Goal: Book appointment/travel/reservation

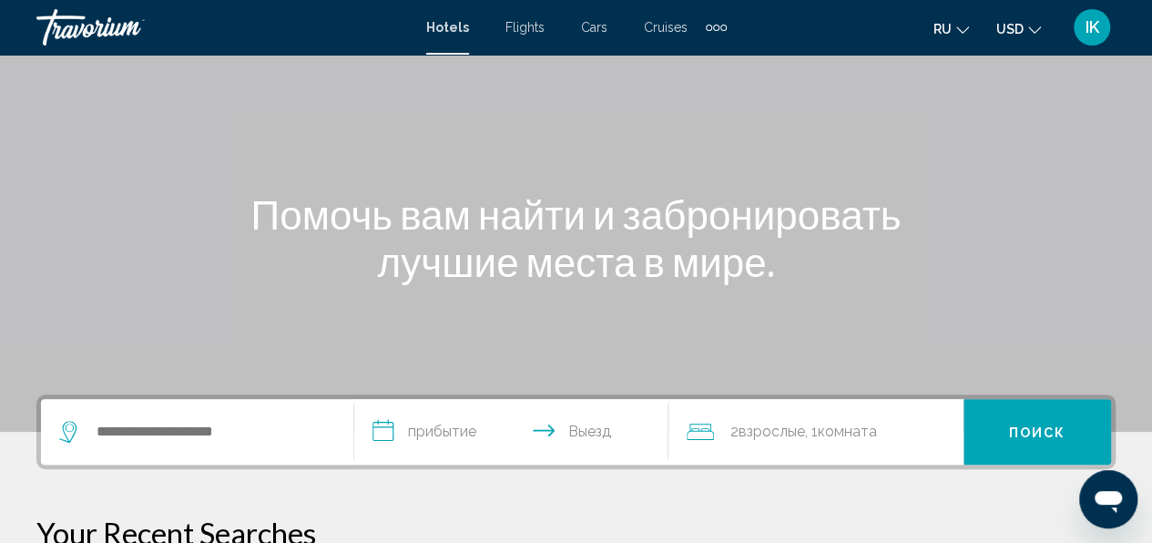
scroll to position [182, 0]
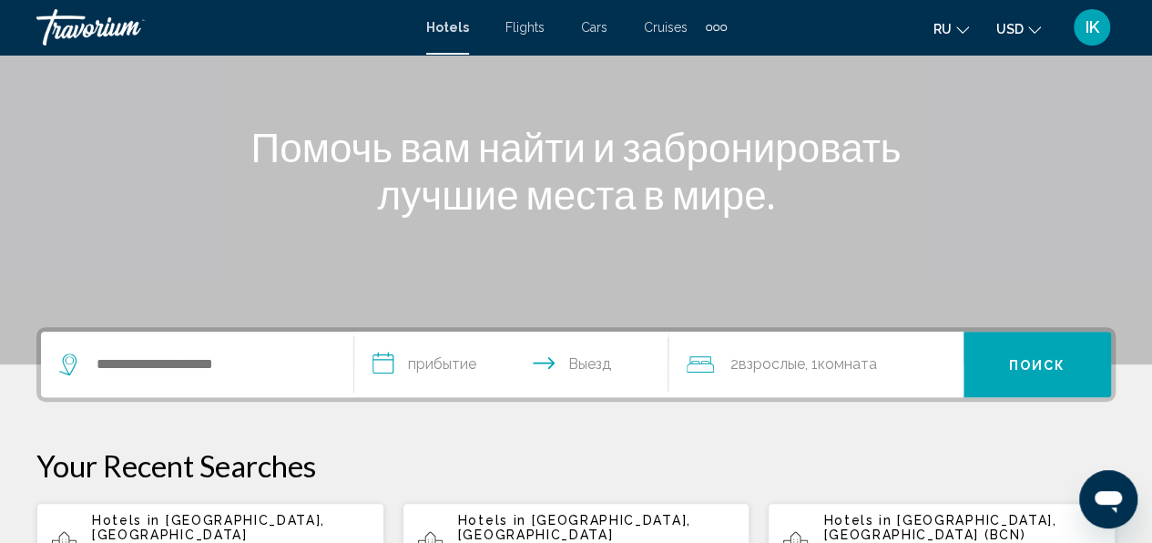
click at [183, 527] on div "Hotels in [GEOGRAPHIC_DATA], [GEOGRAPHIC_DATA] [DATE] - [DATE] 1 Комната номера…" at bounding box center [231, 545] width 278 height 64
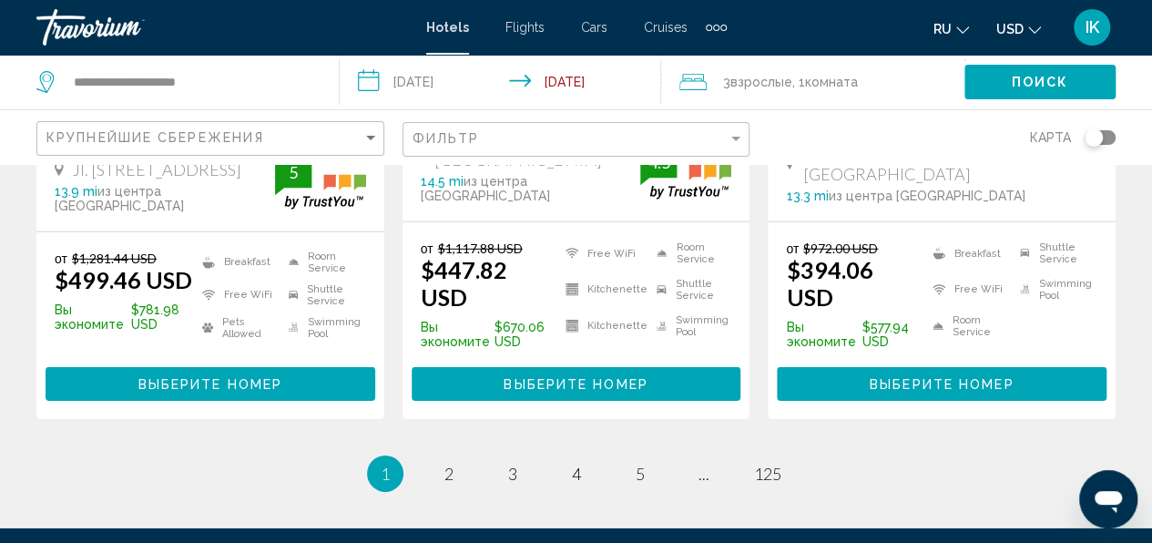
scroll to position [2642, 0]
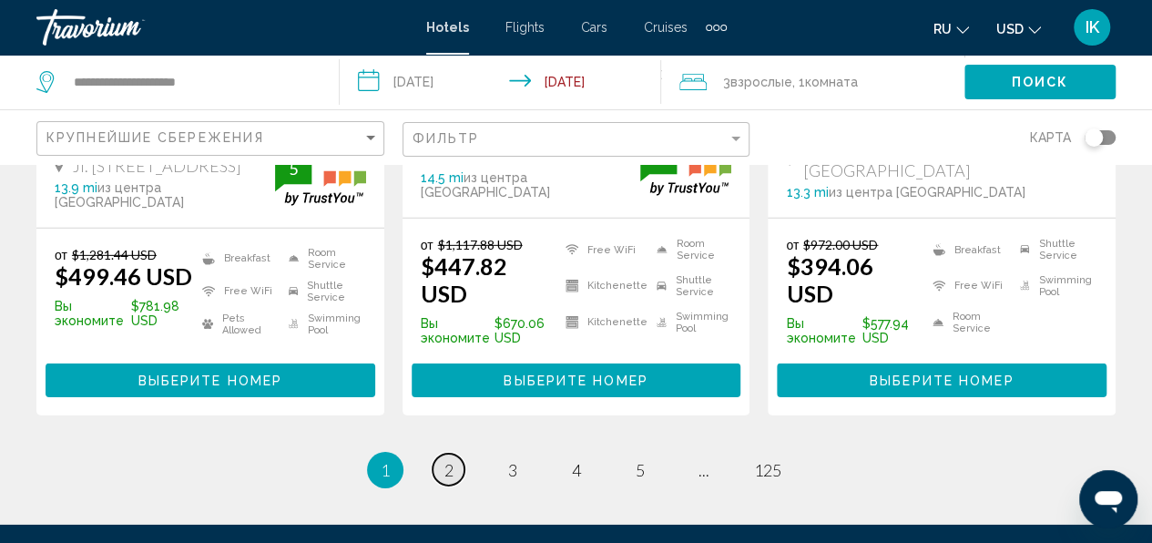
click at [455, 454] on link "page 2" at bounding box center [449, 470] width 32 height 32
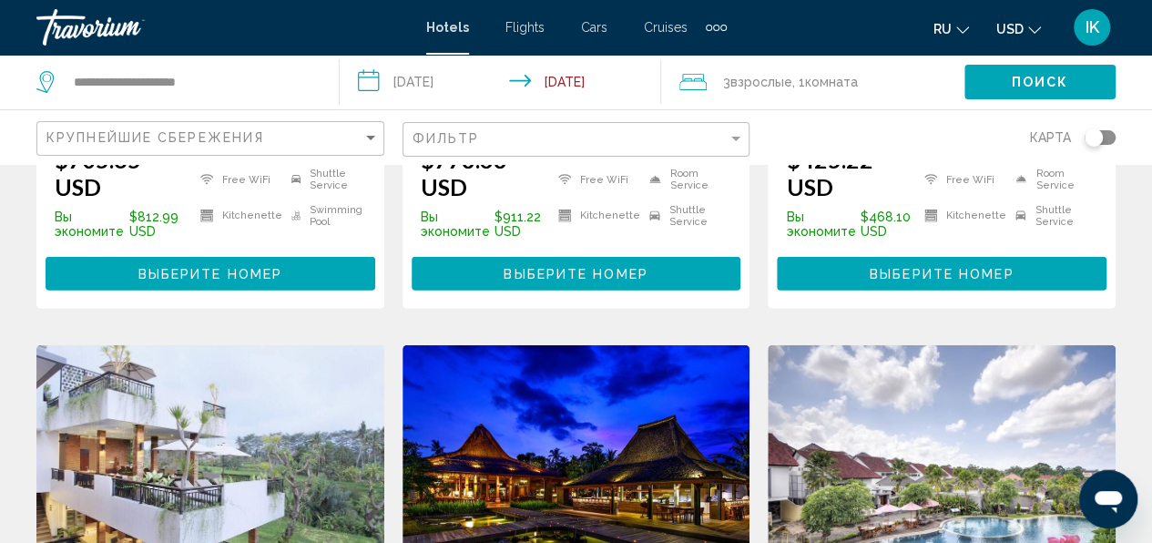
scroll to position [2186, 0]
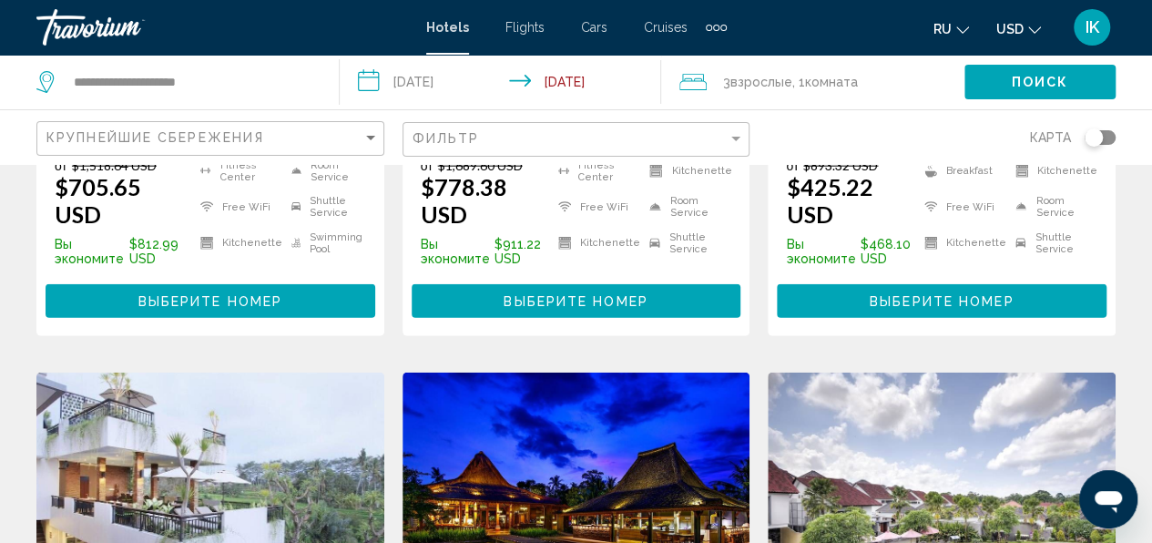
click at [255, 373] on img "Main content" at bounding box center [210, 518] width 348 height 291
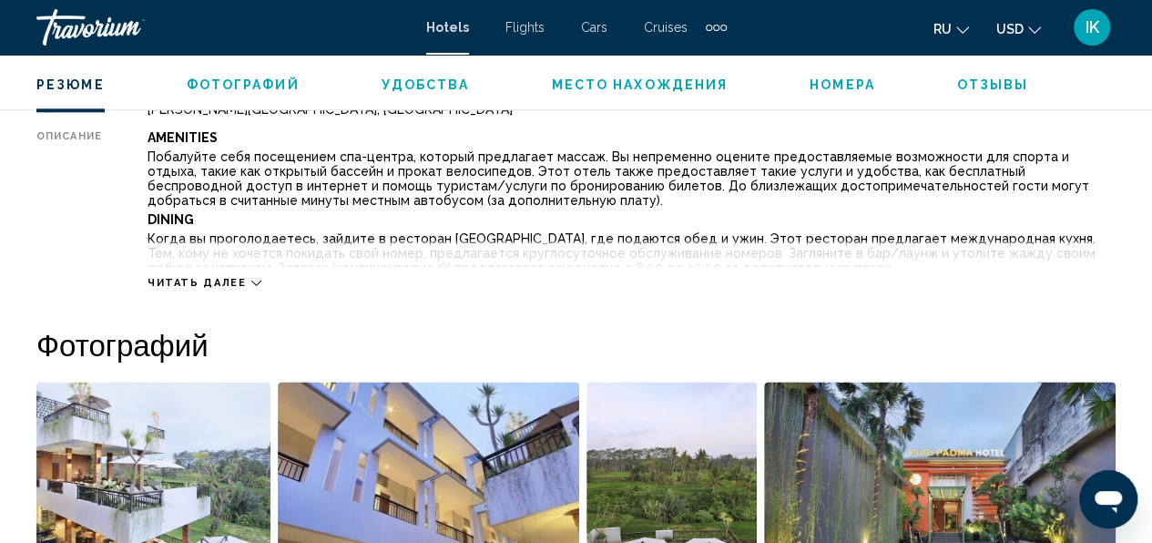
scroll to position [1036, 0]
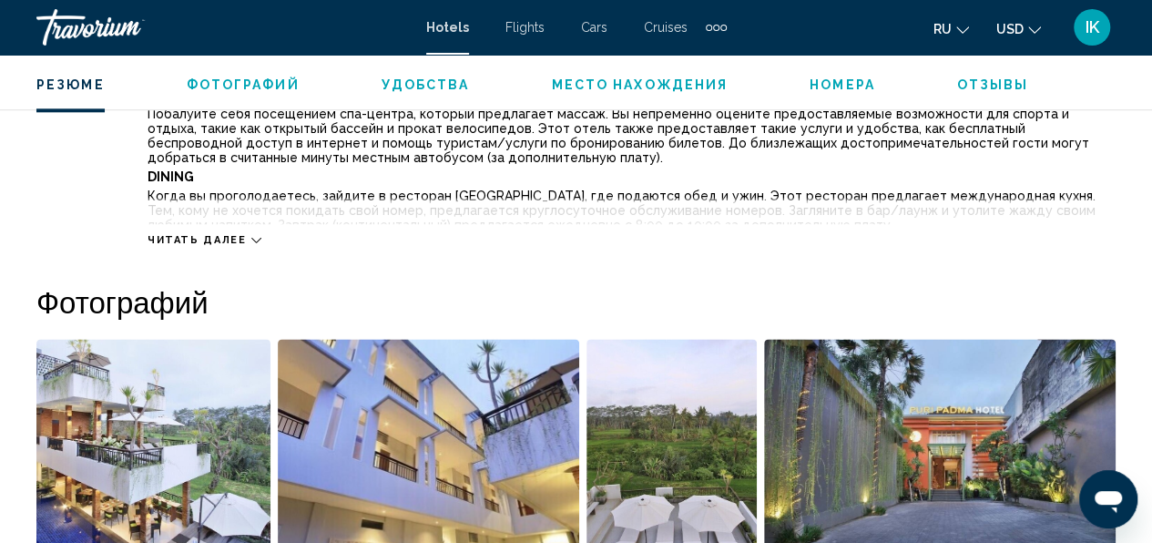
click at [256, 234] on div "Читать далее" at bounding box center [632, 222] width 968 height 50
click at [251, 235] on icon "Main content" at bounding box center [256, 240] width 10 height 10
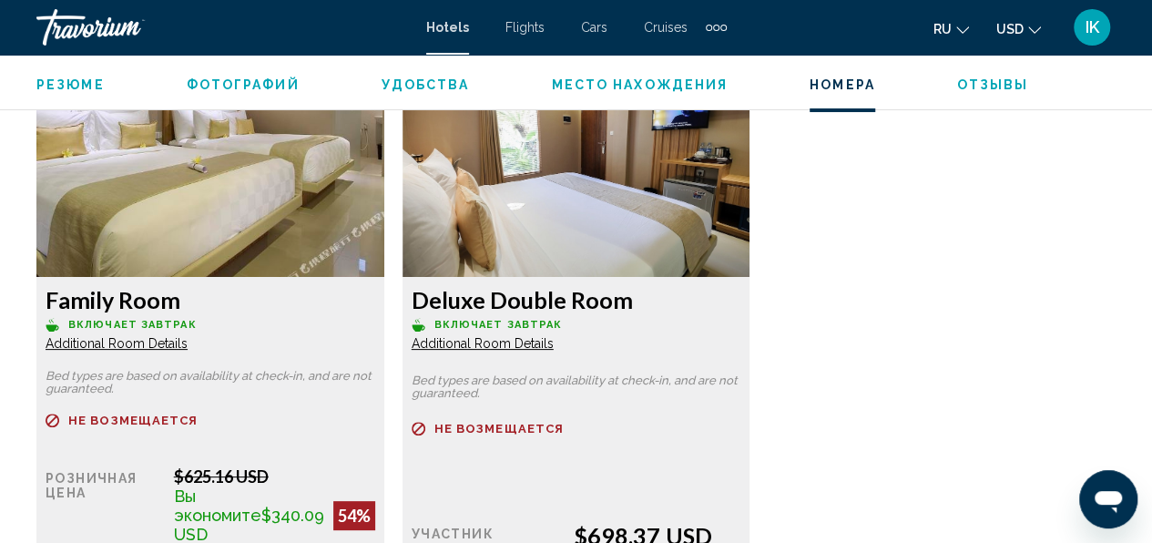
scroll to position [3404, 0]
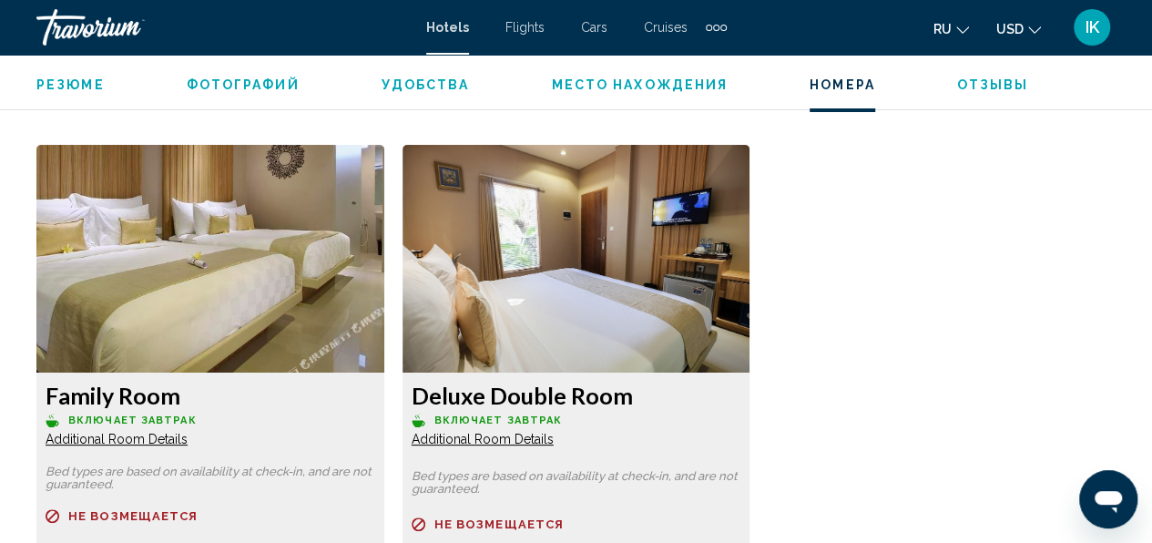
click at [252, 271] on img "Main content" at bounding box center [210, 259] width 348 height 228
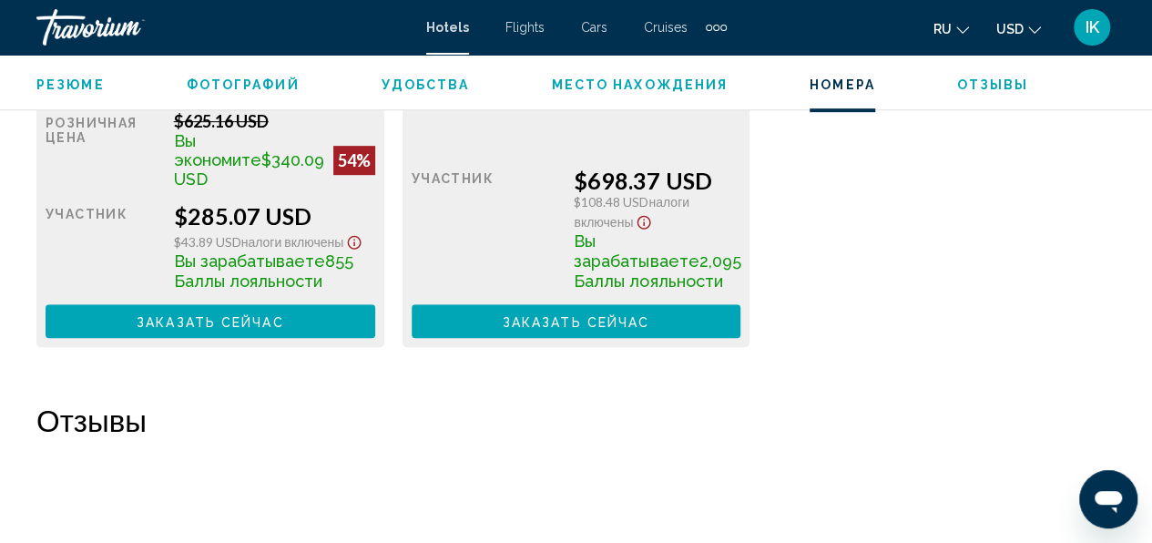
scroll to position [3860, 0]
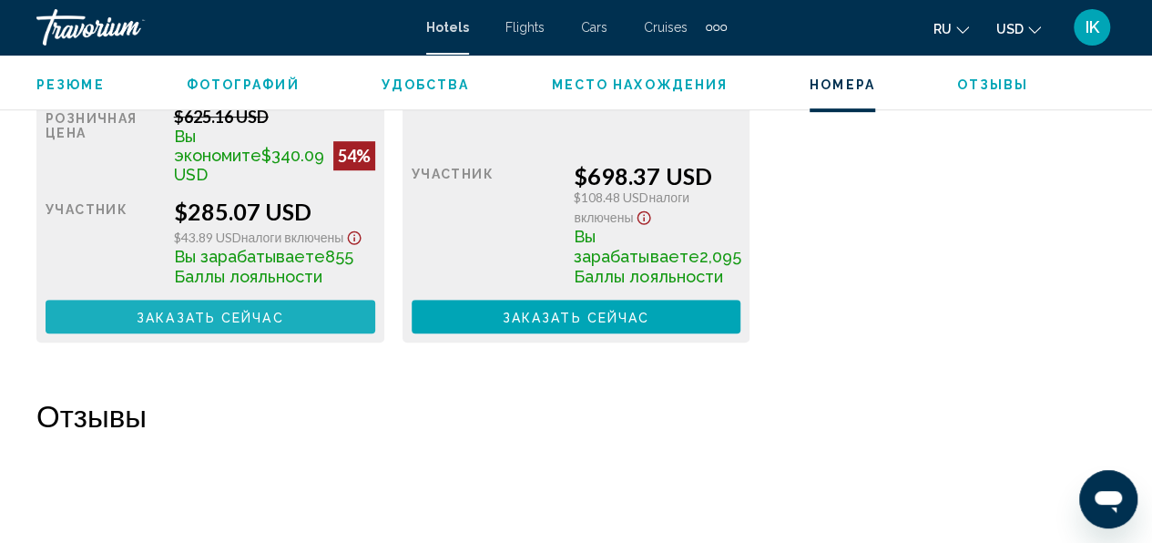
click at [232, 324] on span "Заказать сейчас" at bounding box center [211, 317] width 148 height 15
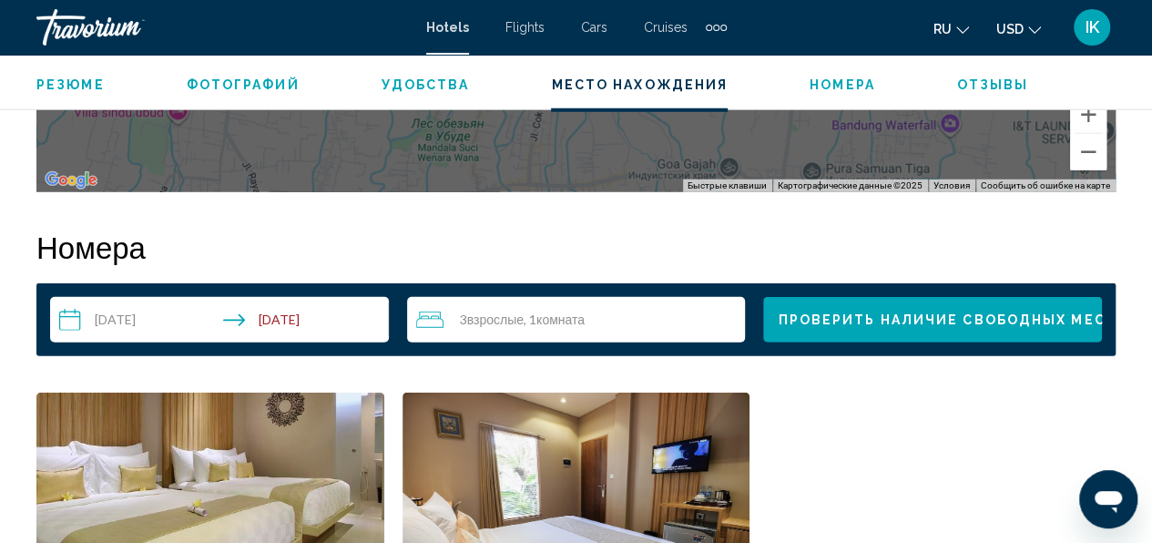
scroll to position [2142, 0]
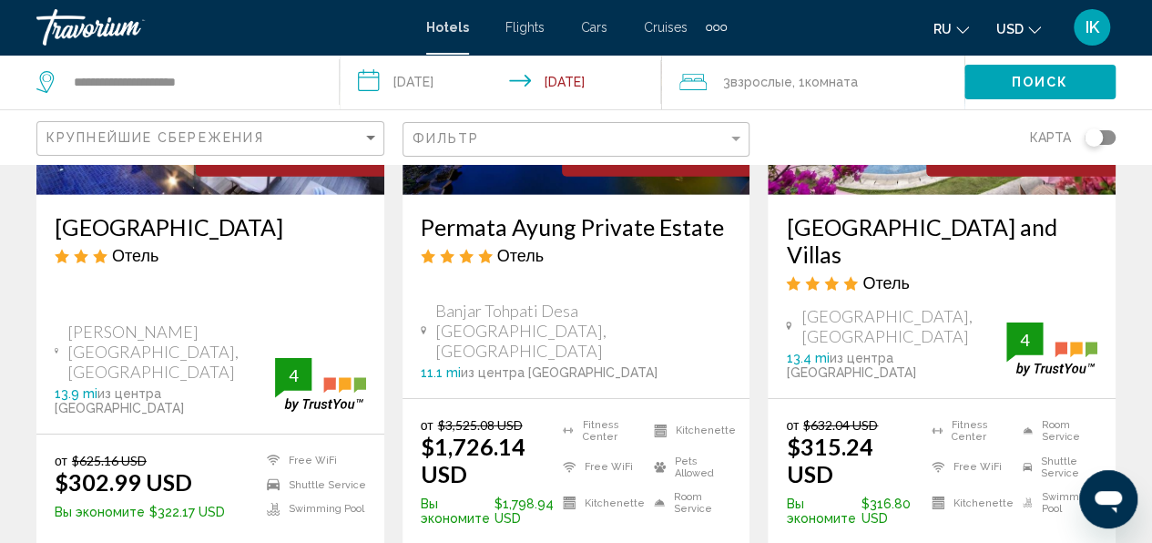
scroll to position [2733, 0]
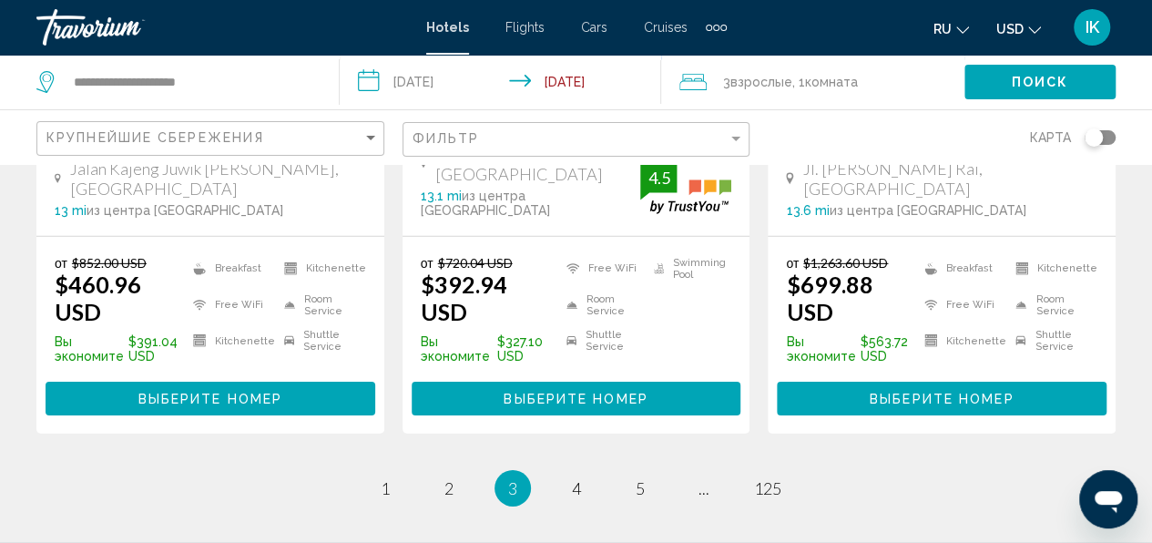
scroll to position [2764, 0]
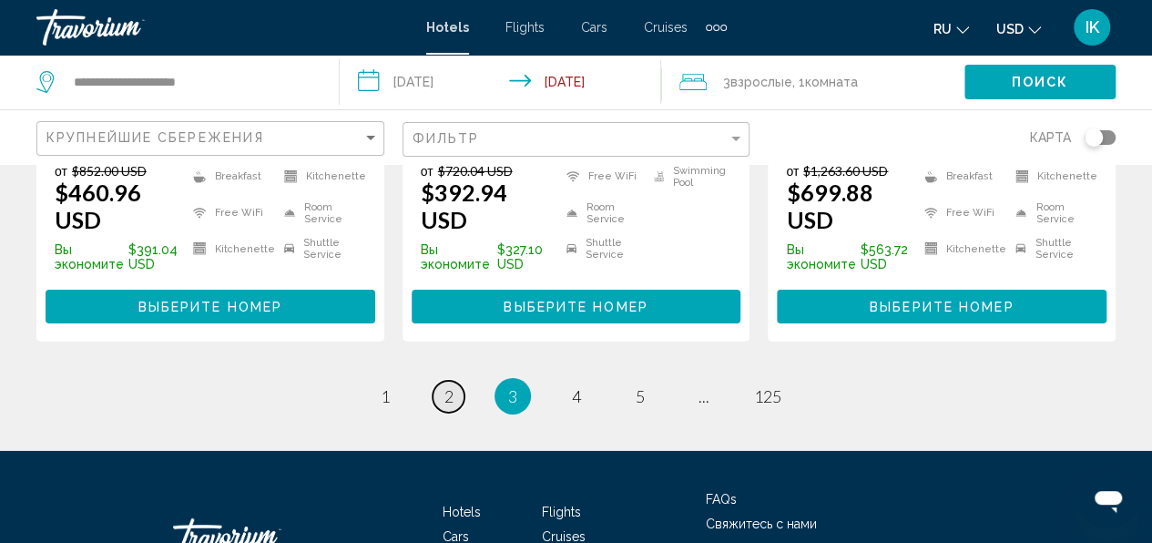
click at [454, 381] on link "page 2" at bounding box center [449, 397] width 32 height 32
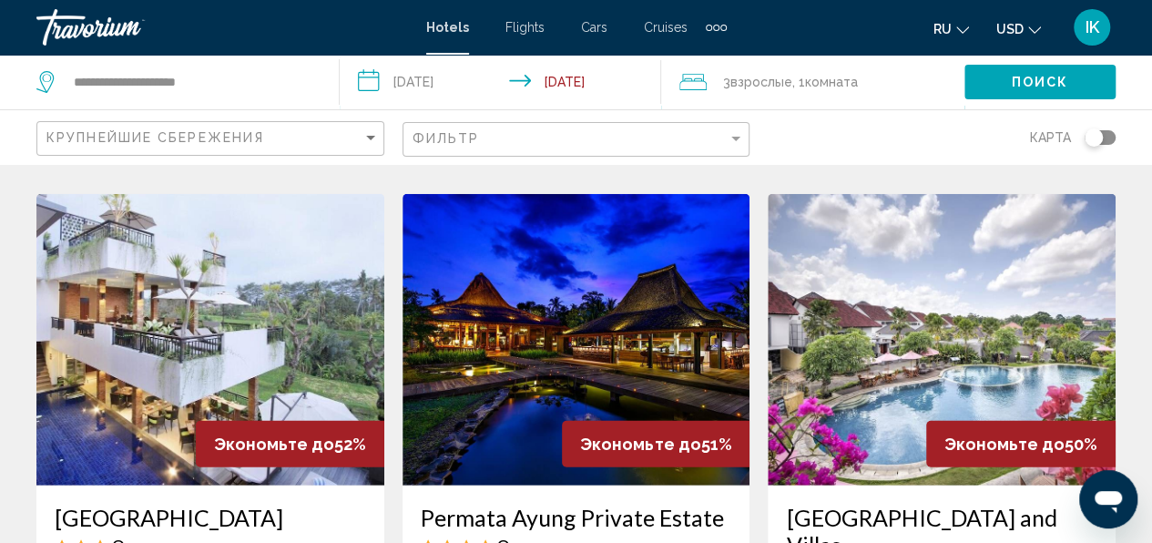
scroll to position [2460, 0]
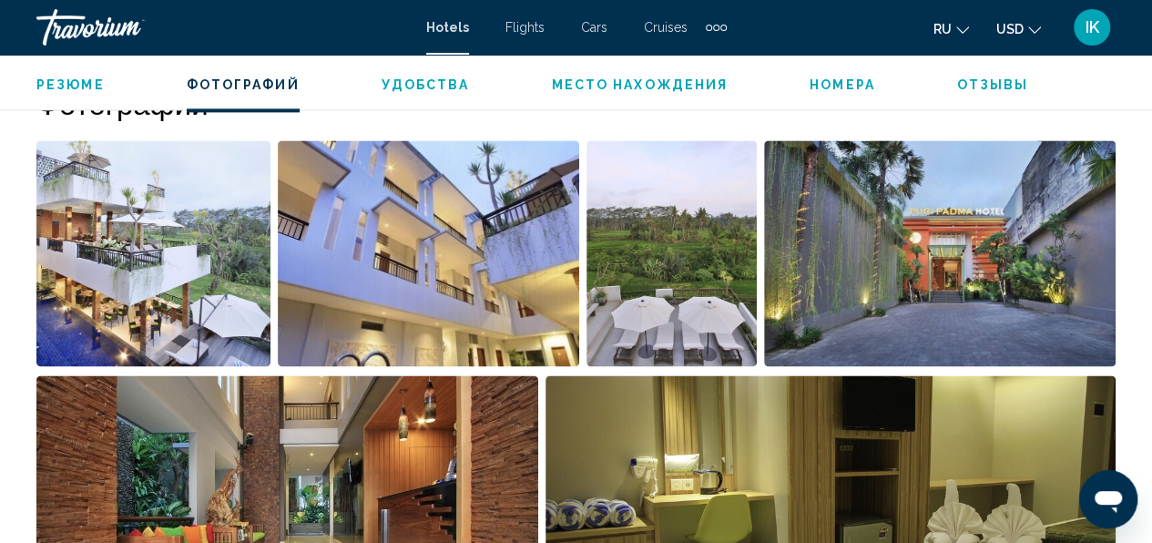
scroll to position [1218, 0]
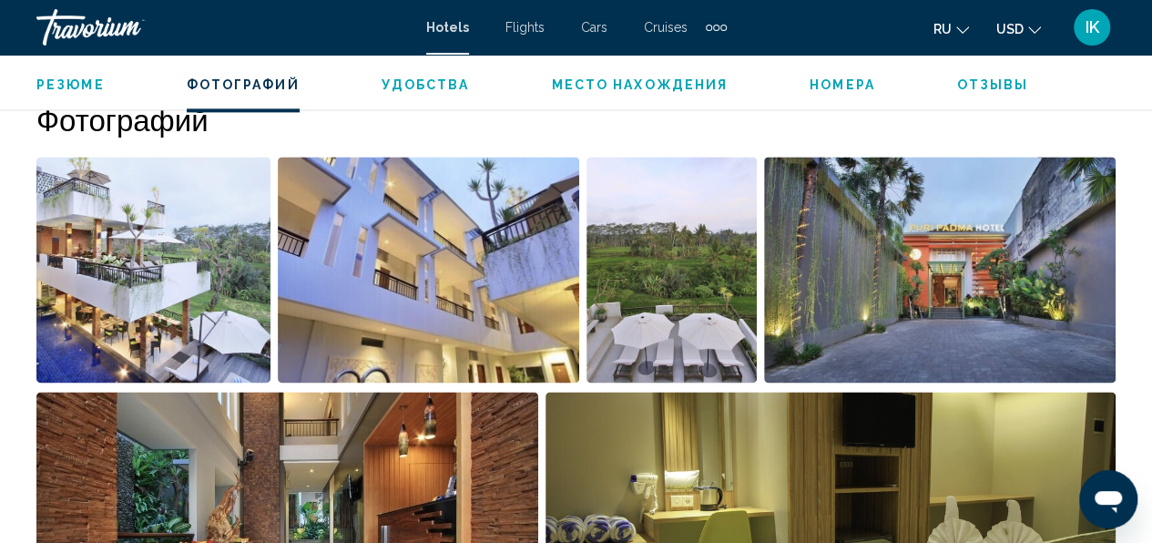
click at [660, 323] on img "Open full-screen image slider" at bounding box center [672, 270] width 170 height 226
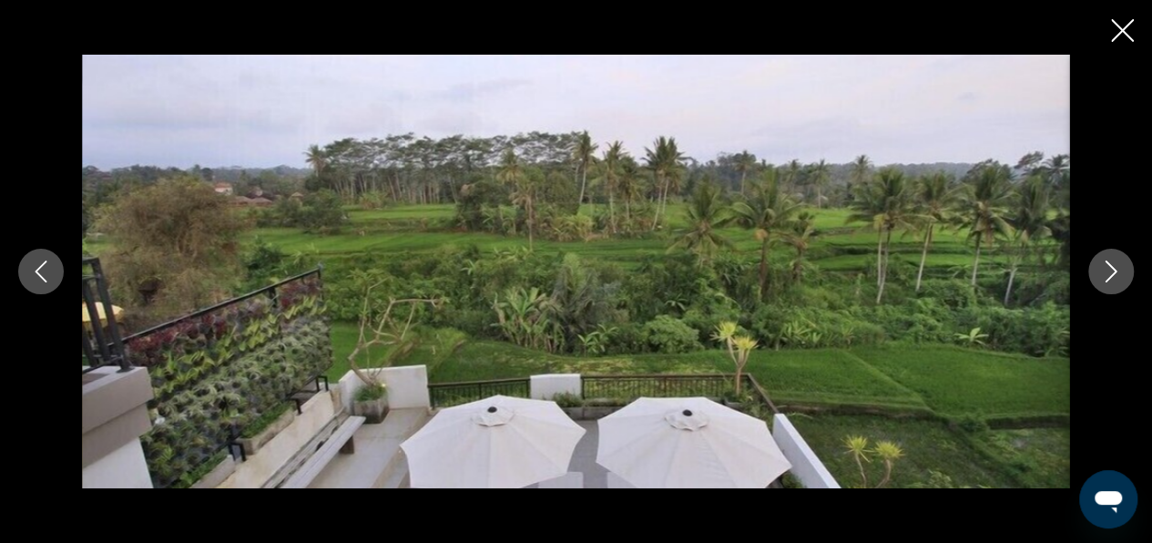
scroll to position [1309, 0]
click at [1110, 275] on icon "Next image" at bounding box center [1111, 272] width 22 height 22
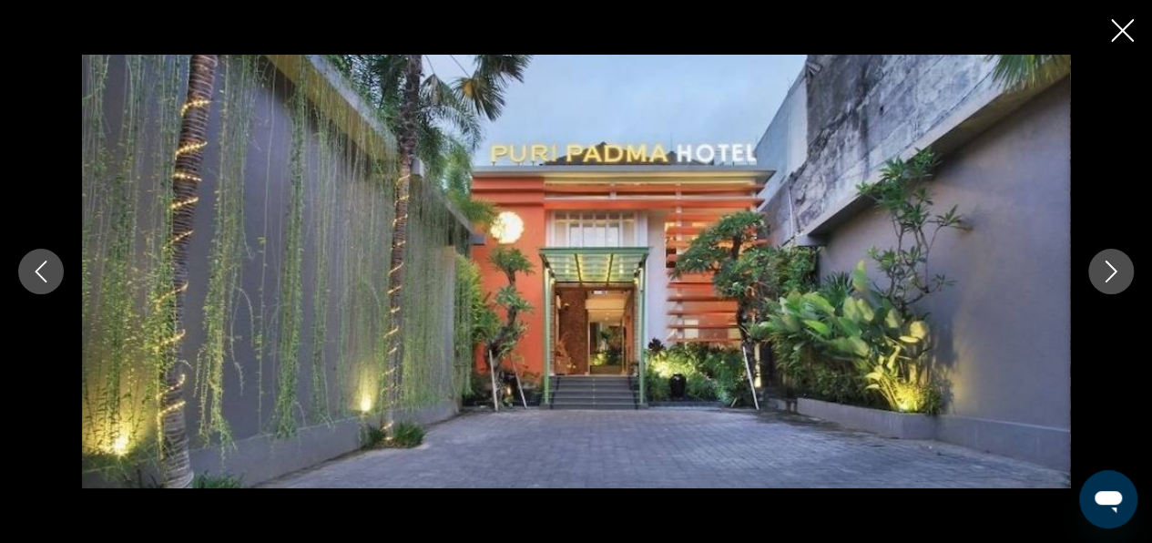
click at [1110, 275] on icon "Next image" at bounding box center [1111, 272] width 22 height 22
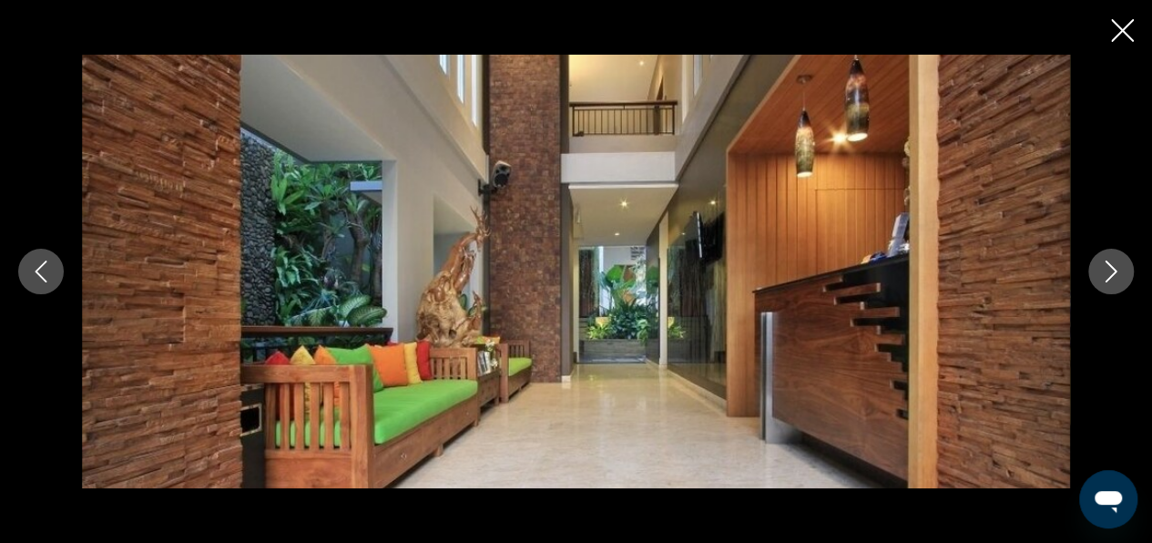
click at [1112, 275] on icon "Next image" at bounding box center [1112, 272] width 12 height 22
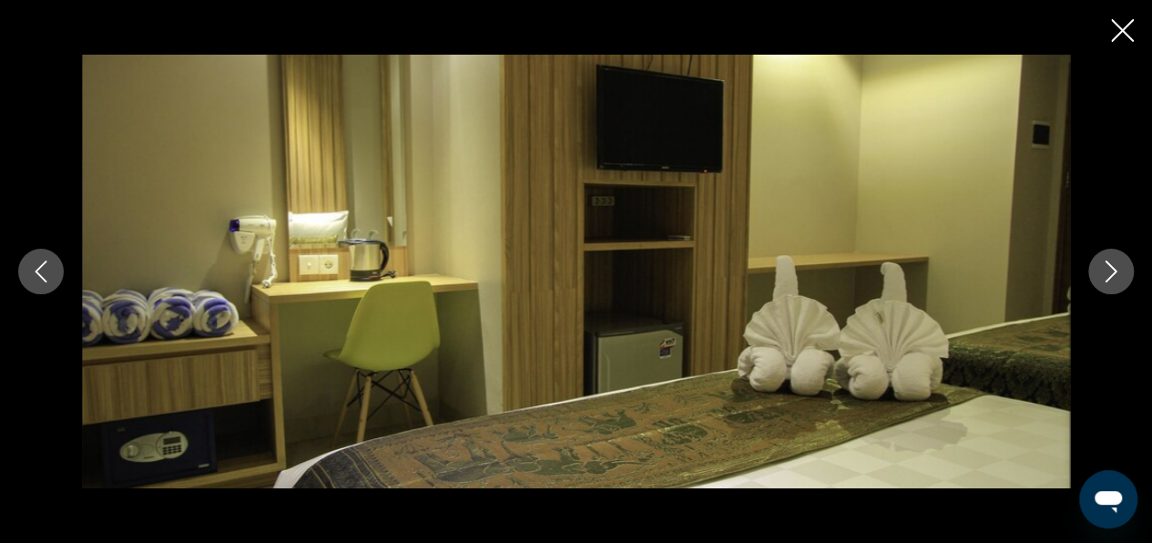
click at [1113, 274] on icon "Next image" at bounding box center [1112, 272] width 12 height 22
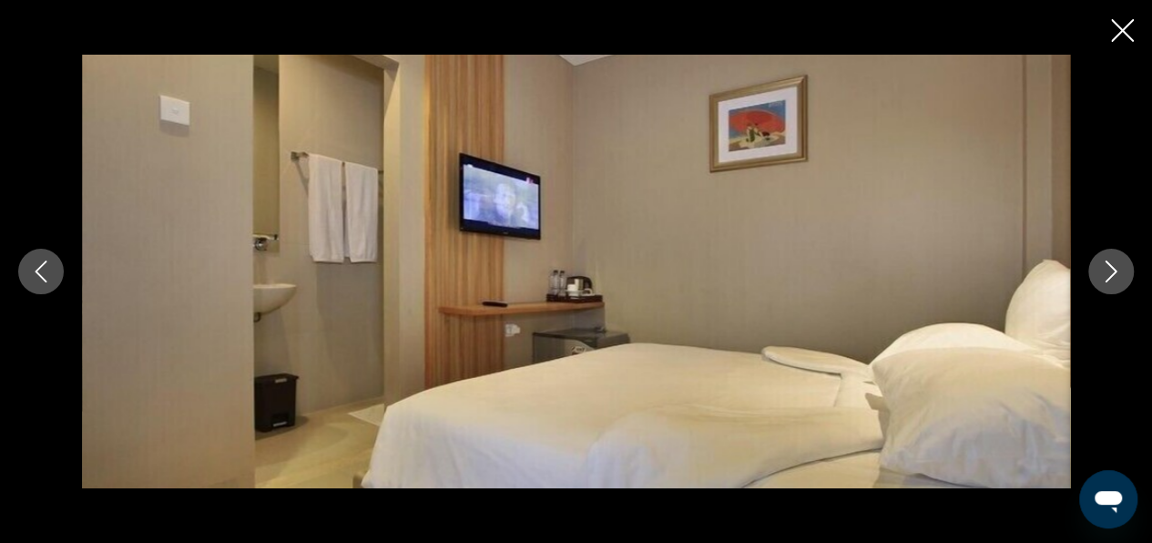
click at [1114, 272] on icon "Next image" at bounding box center [1112, 272] width 12 height 22
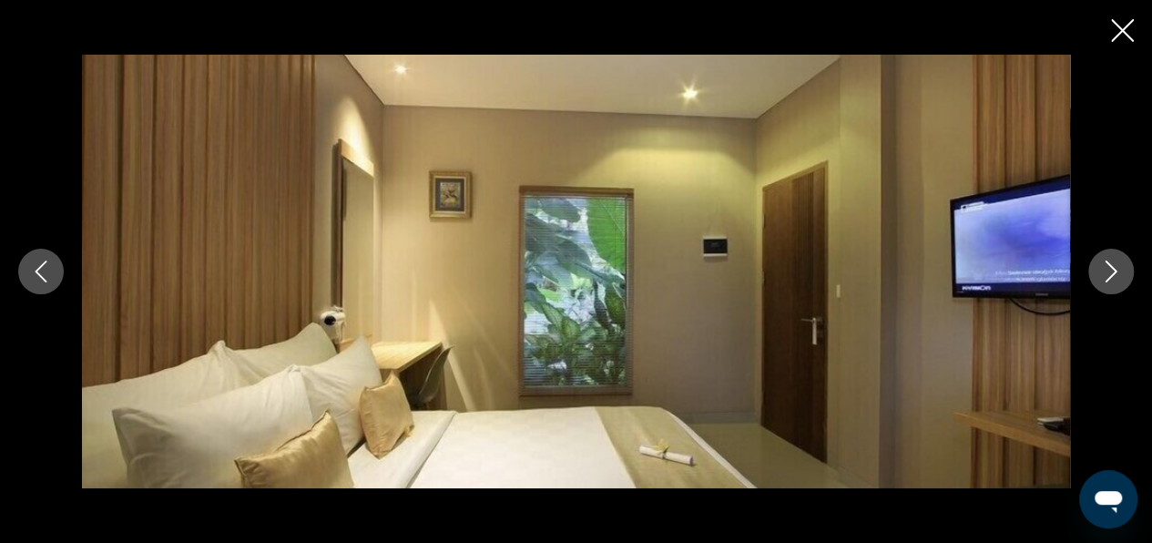
click at [1114, 272] on icon "Next image" at bounding box center [1112, 272] width 12 height 22
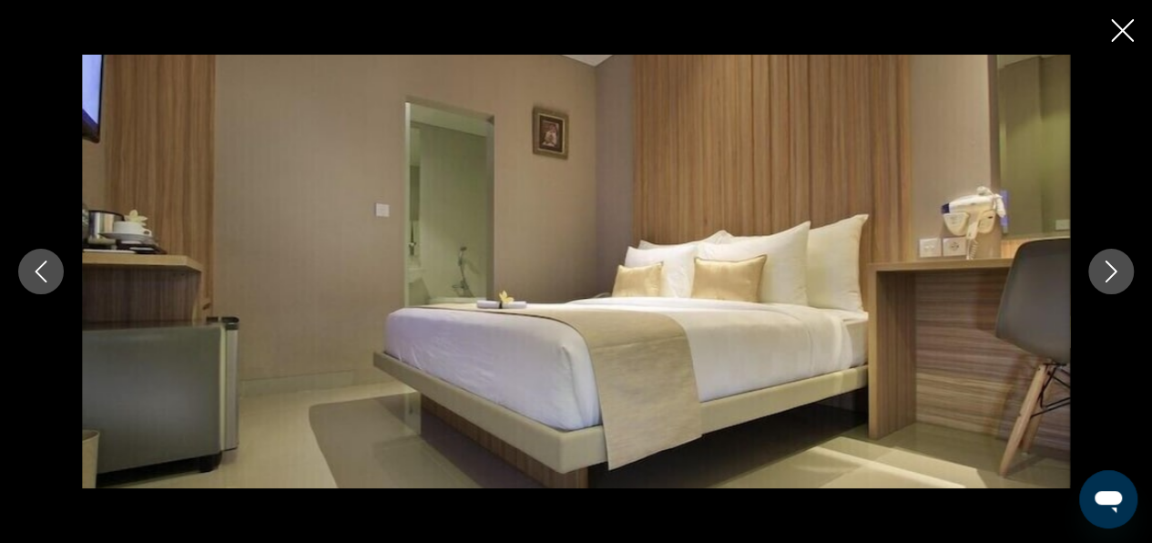
click at [1122, 269] on button "Next image" at bounding box center [1112, 272] width 46 height 46
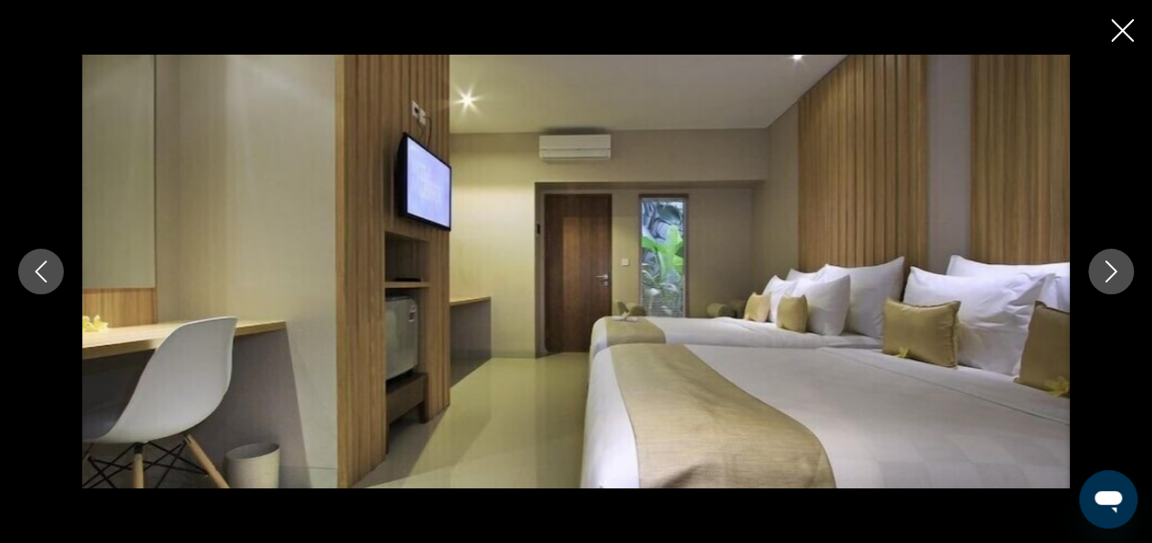
click at [1111, 271] on icon "Next image" at bounding box center [1111, 272] width 22 height 22
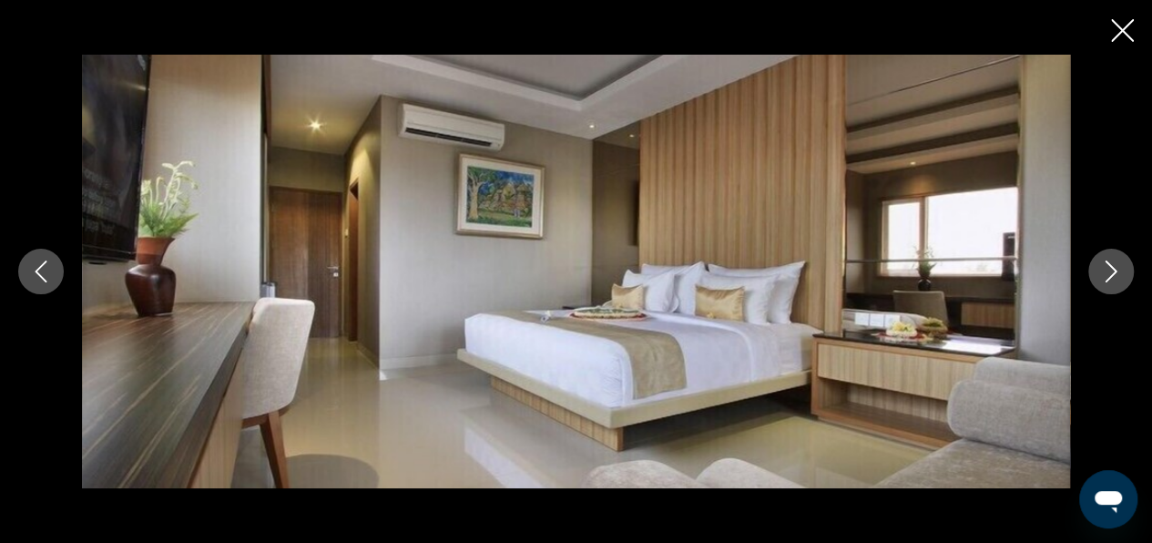
click at [1118, 274] on icon "Next image" at bounding box center [1111, 272] width 22 height 22
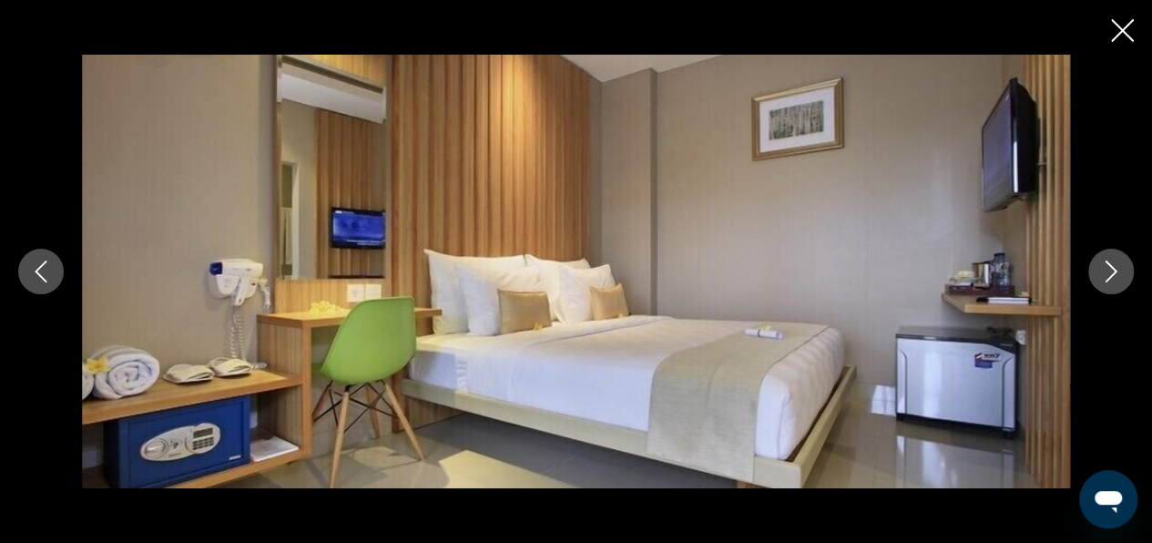
click at [1117, 264] on icon "Next image" at bounding box center [1111, 272] width 22 height 22
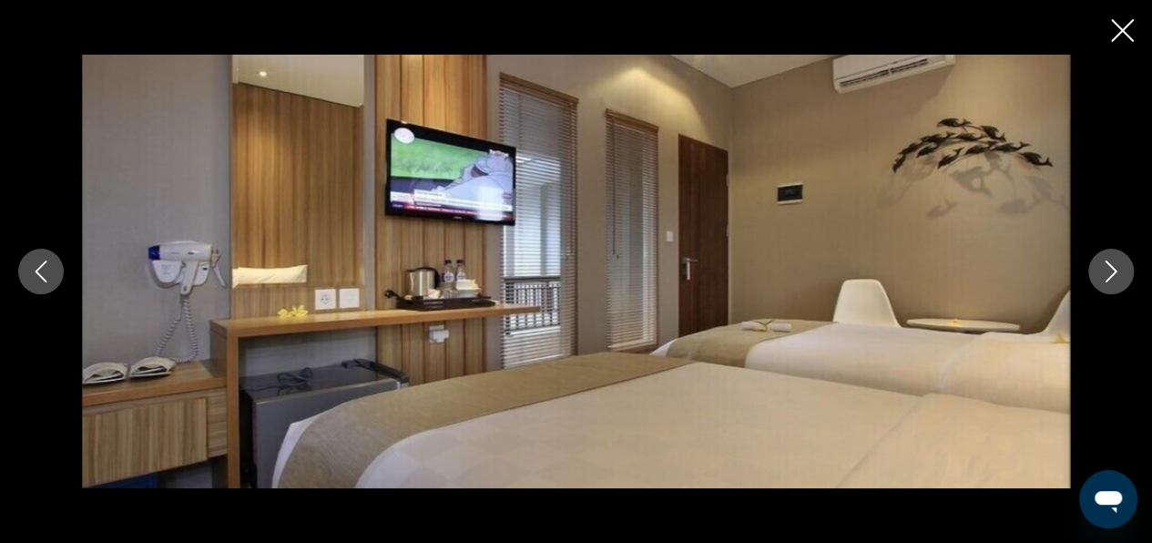
click at [1117, 264] on icon "Next image" at bounding box center [1111, 272] width 22 height 22
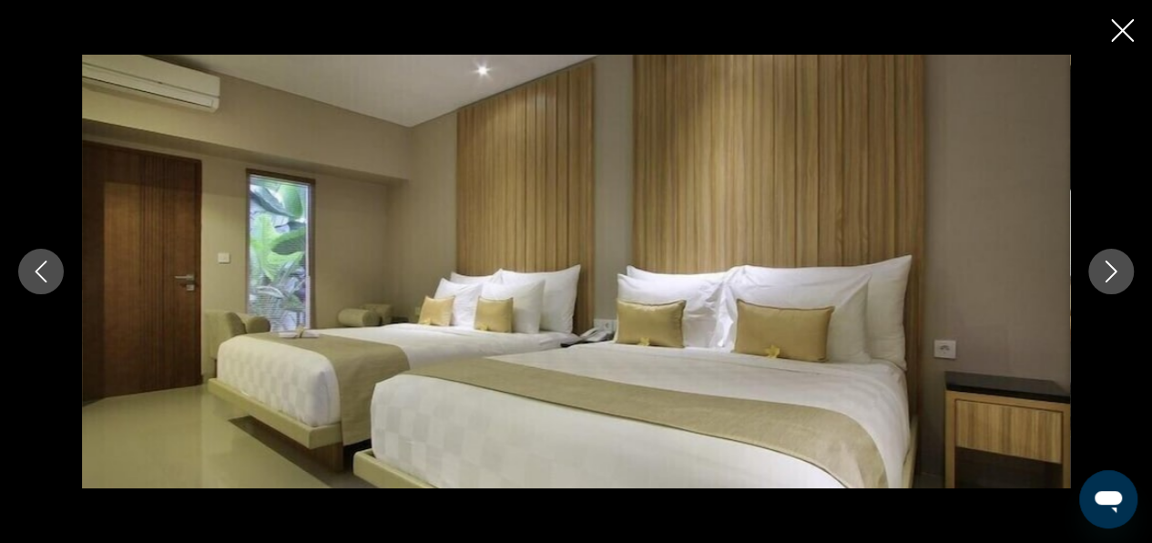
scroll to position [1400, 0]
click at [1109, 270] on icon "Next image" at bounding box center [1111, 272] width 22 height 22
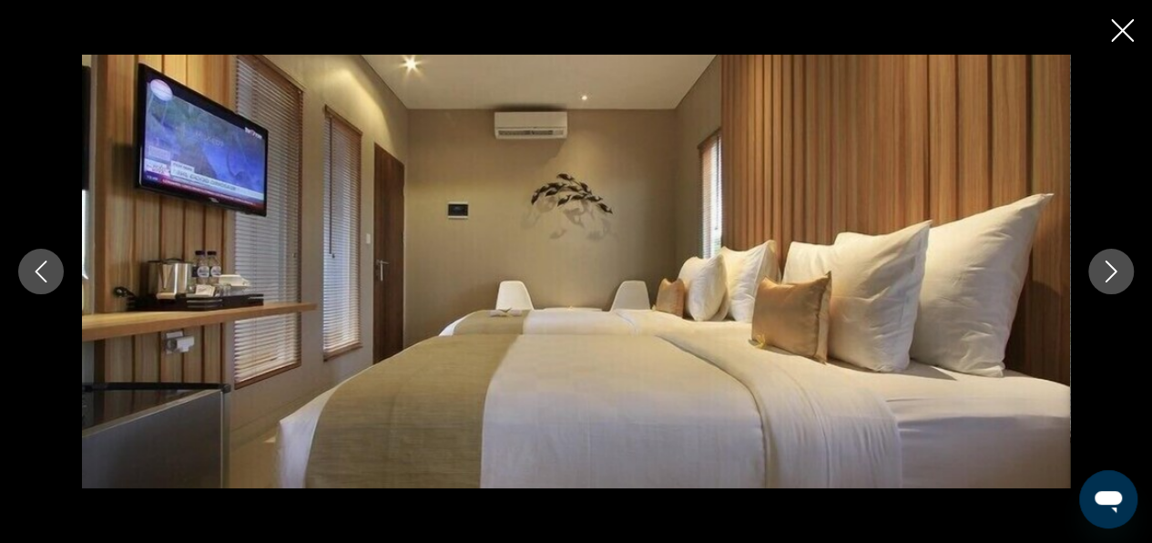
click at [1113, 281] on icon "Next image" at bounding box center [1111, 272] width 22 height 22
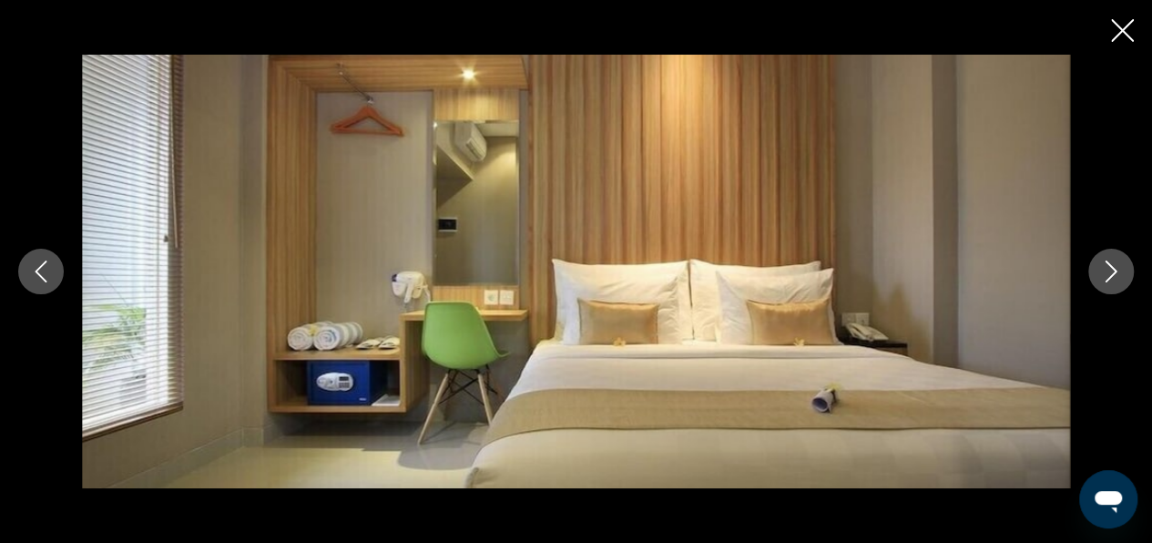
click at [1114, 268] on icon "Next image" at bounding box center [1111, 272] width 22 height 22
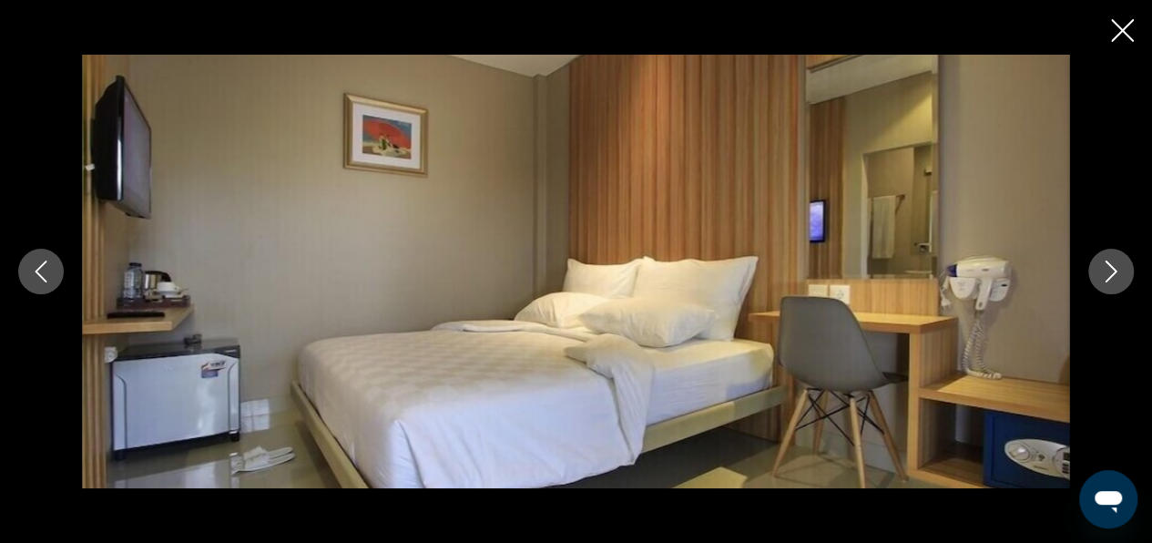
click at [1115, 272] on icon "Next image" at bounding box center [1112, 272] width 12 height 22
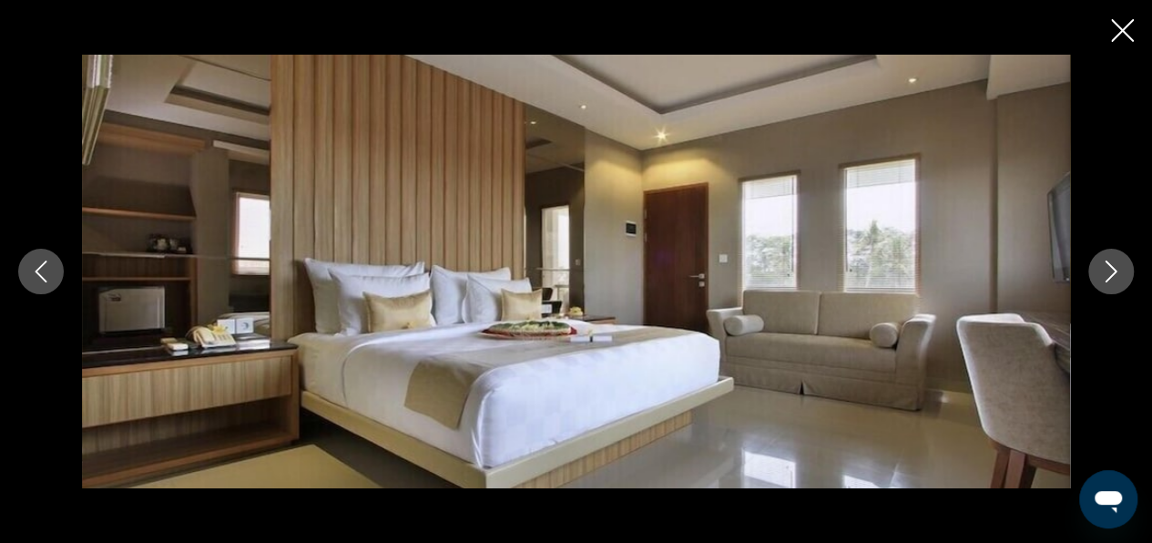
click at [1115, 279] on icon "Next image" at bounding box center [1111, 272] width 22 height 22
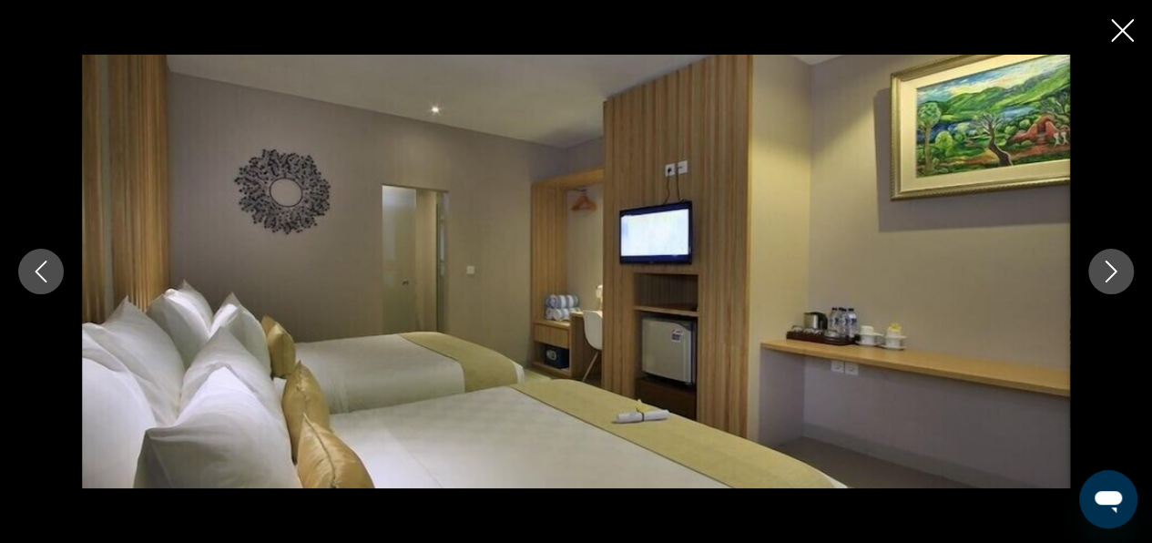
click at [1110, 274] on icon "Next image" at bounding box center [1111, 272] width 22 height 22
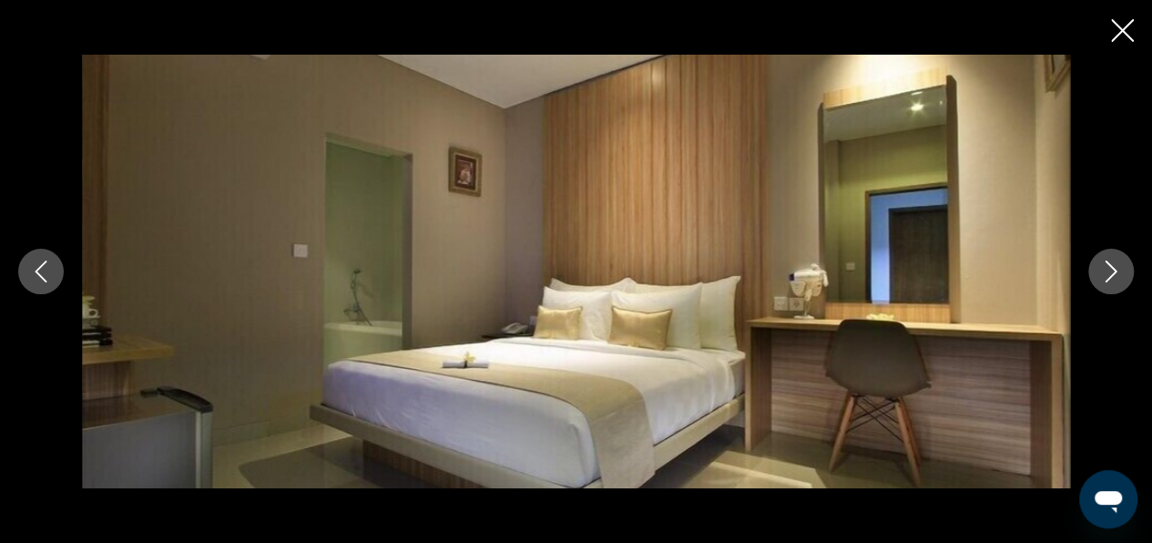
click at [1110, 274] on icon "Next image" at bounding box center [1111, 272] width 22 height 22
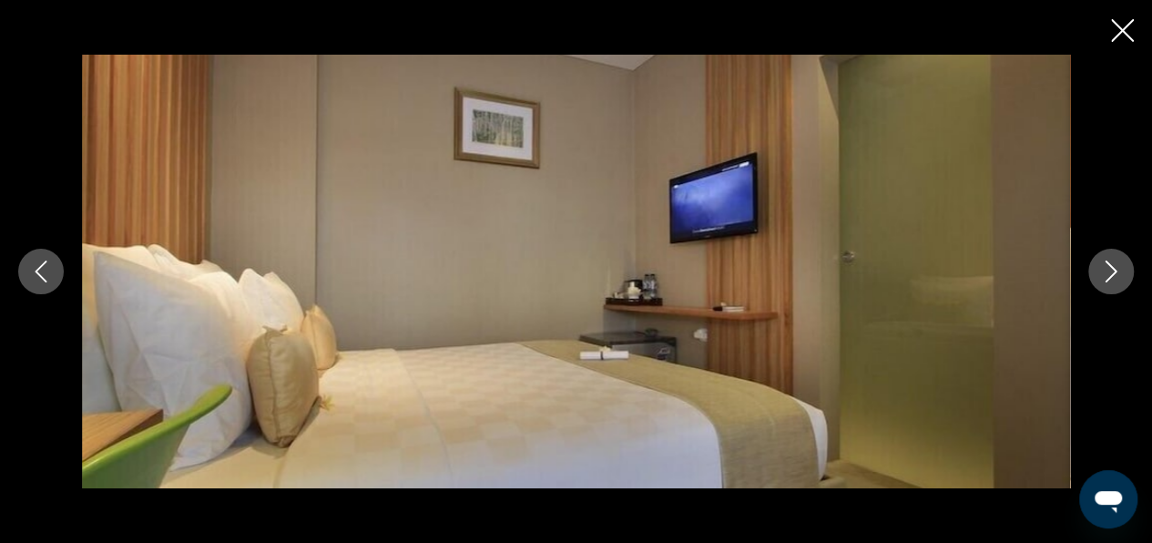
click at [1110, 274] on icon "Next image" at bounding box center [1111, 272] width 22 height 22
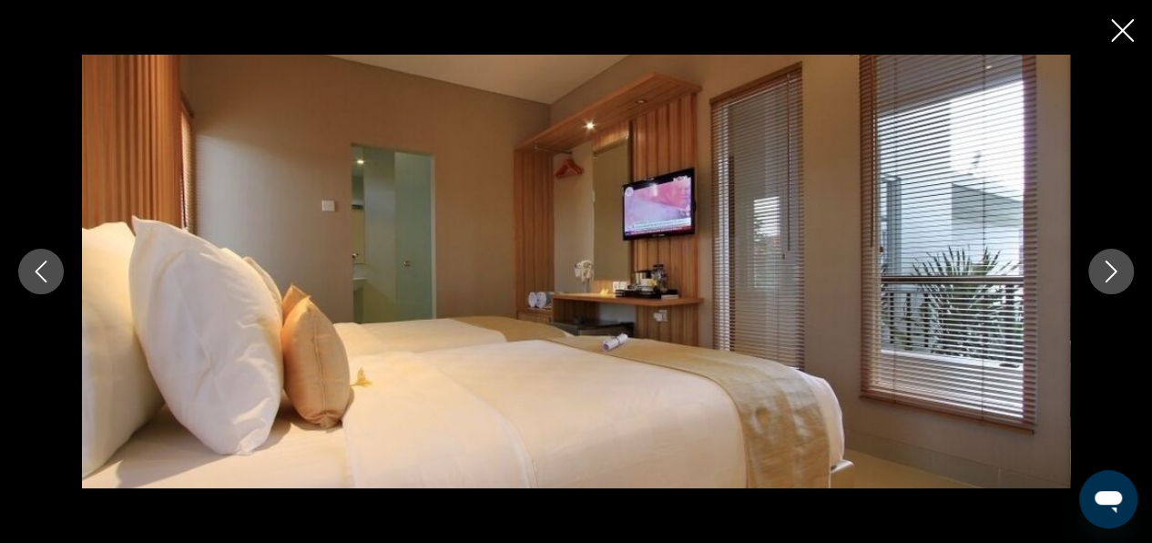
click at [1110, 272] on icon "Next image" at bounding box center [1111, 272] width 22 height 22
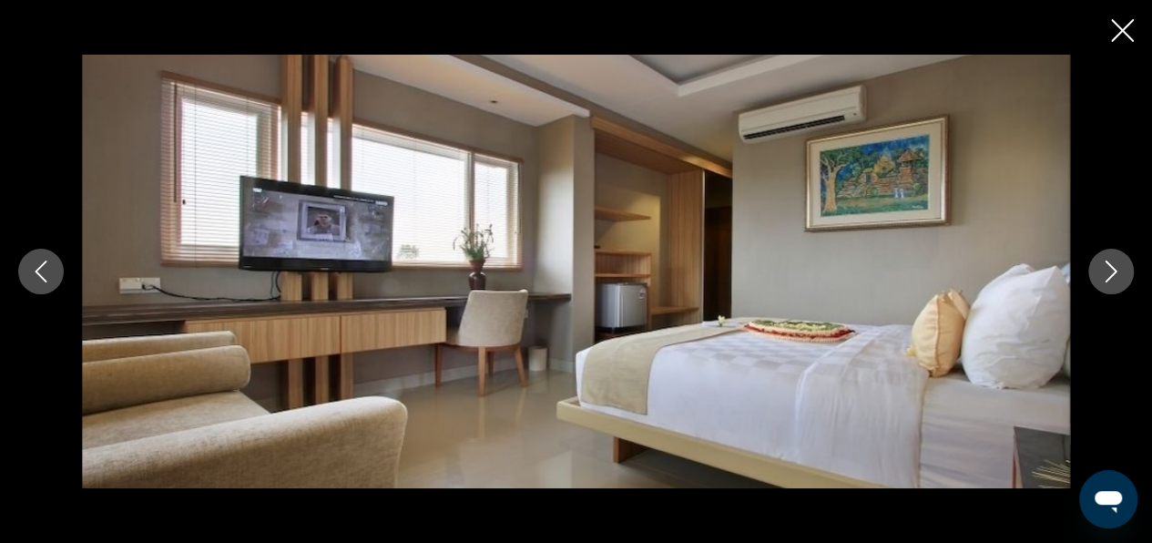
click at [1110, 271] on icon "Next image" at bounding box center [1111, 272] width 22 height 22
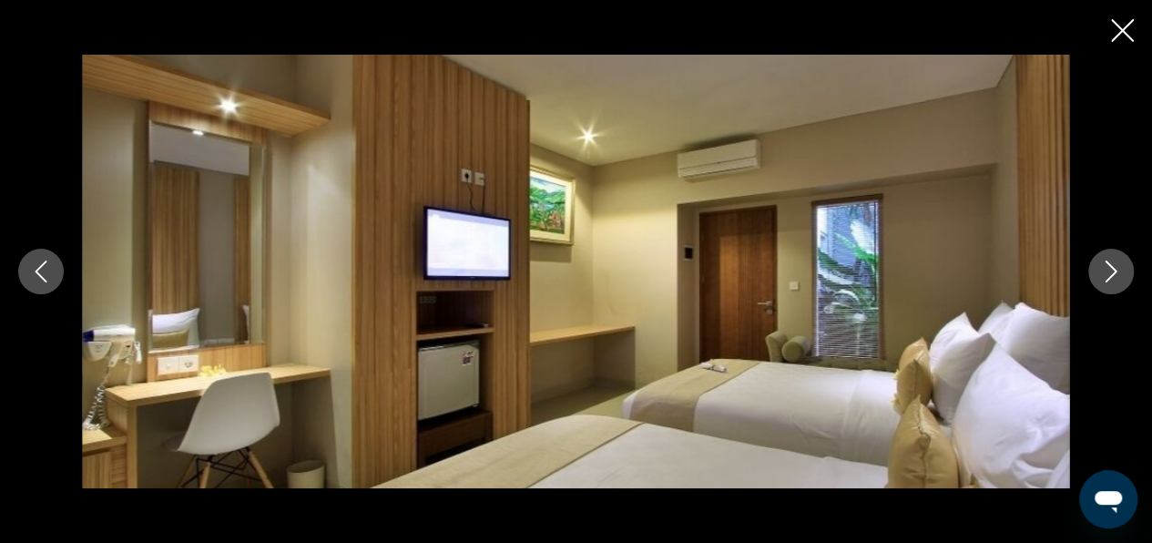
click at [1104, 267] on icon "Next image" at bounding box center [1111, 272] width 22 height 22
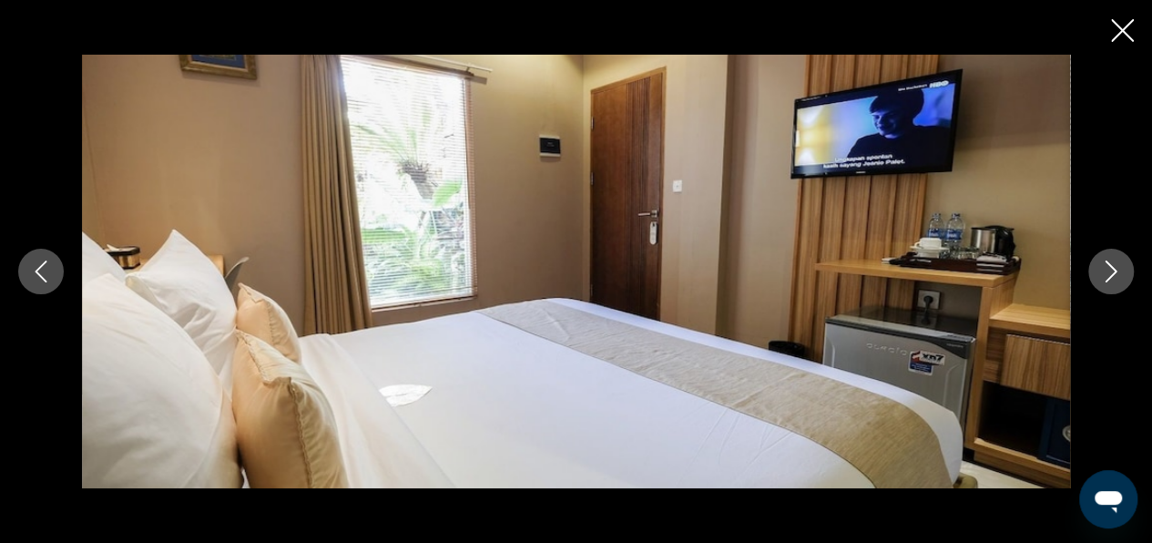
click at [1104, 271] on icon "Next image" at bounding box center [1111, 272] width 22 height 22
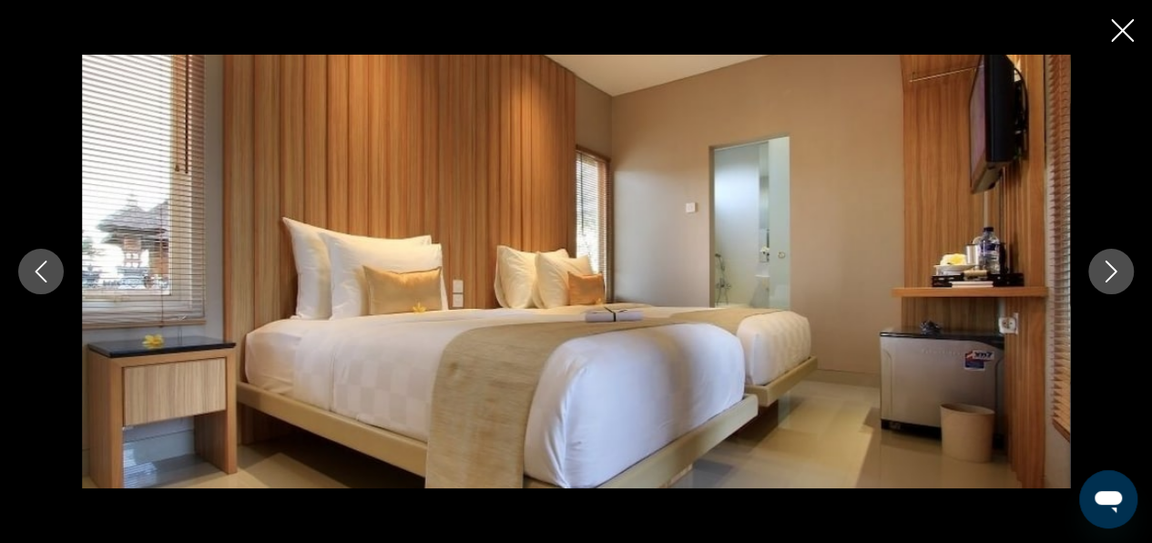
click at [1097, 269] on button "Next image" at bounding box center [1112, 272] width 46 height 46
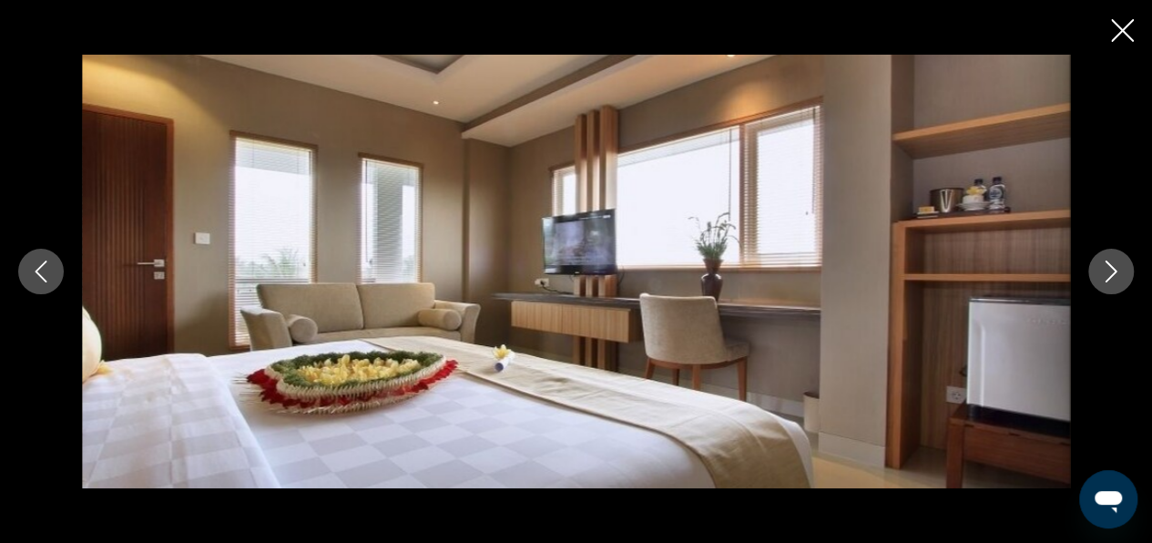
click at [1097, 269] on button "Next image" at bounding box center [1112, 272] width 46 height 46
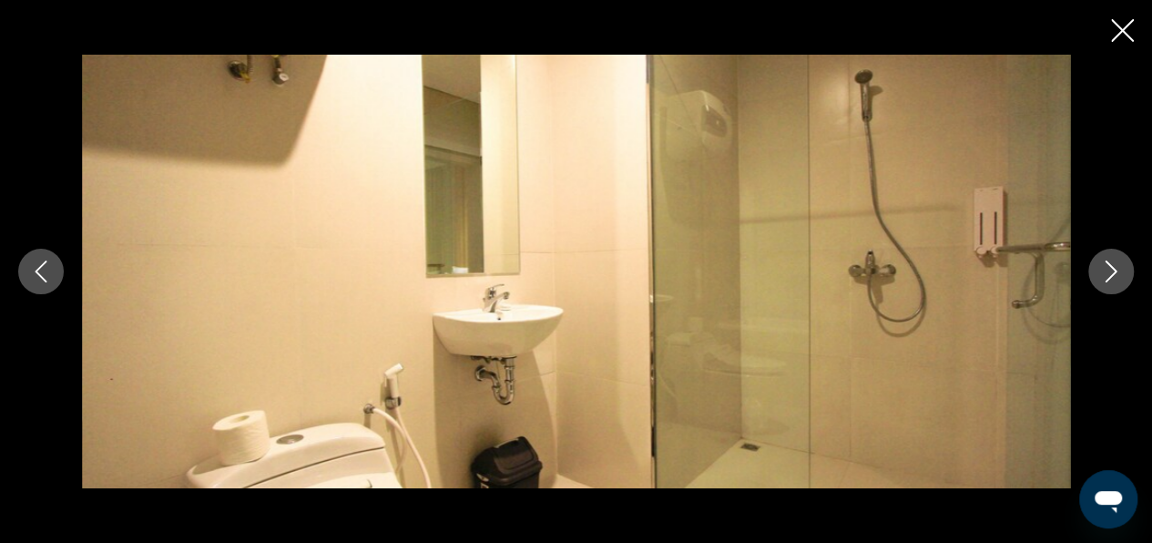
click at [1097, 269] on button "Next image" at bounding box center [1112, 272] width 46 height 46
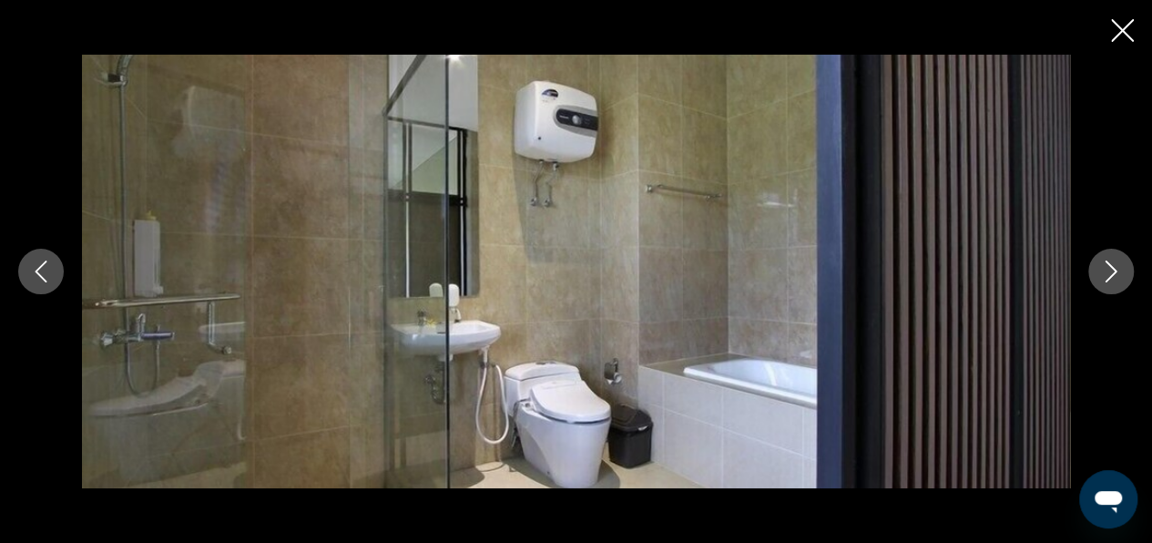
click at [1098, 266] on button "Next image" at bounding box center [1112, 272] width 46 height 46
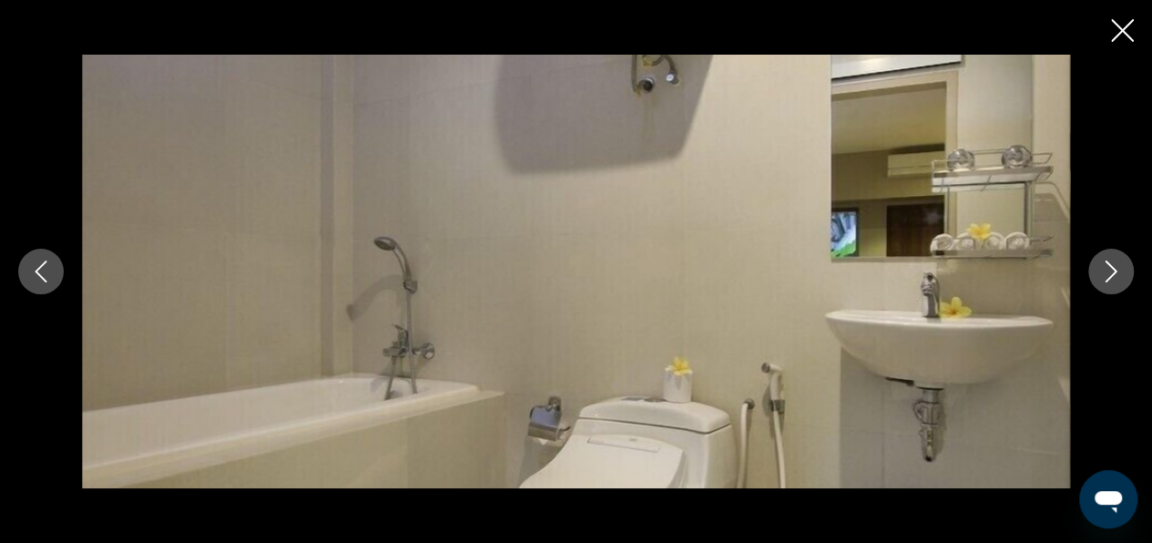
click at [1098, 266] on button "Next image" at bounding box center [1112, 272] width 46 height 46
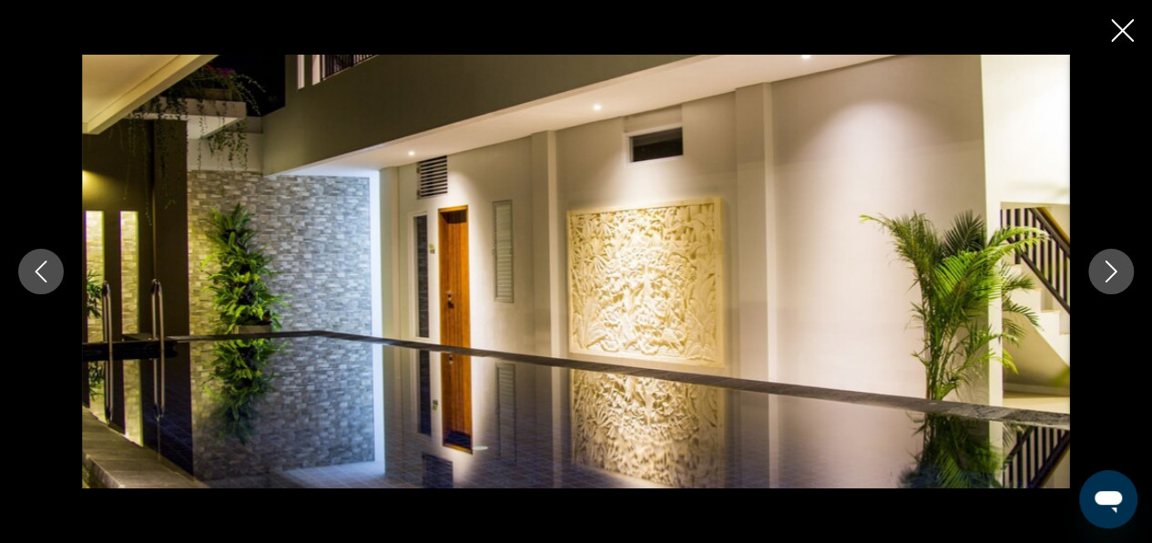
click at [1119, 273] on icon "Next image" at bounding box center [1111, 272] width 22 height 22
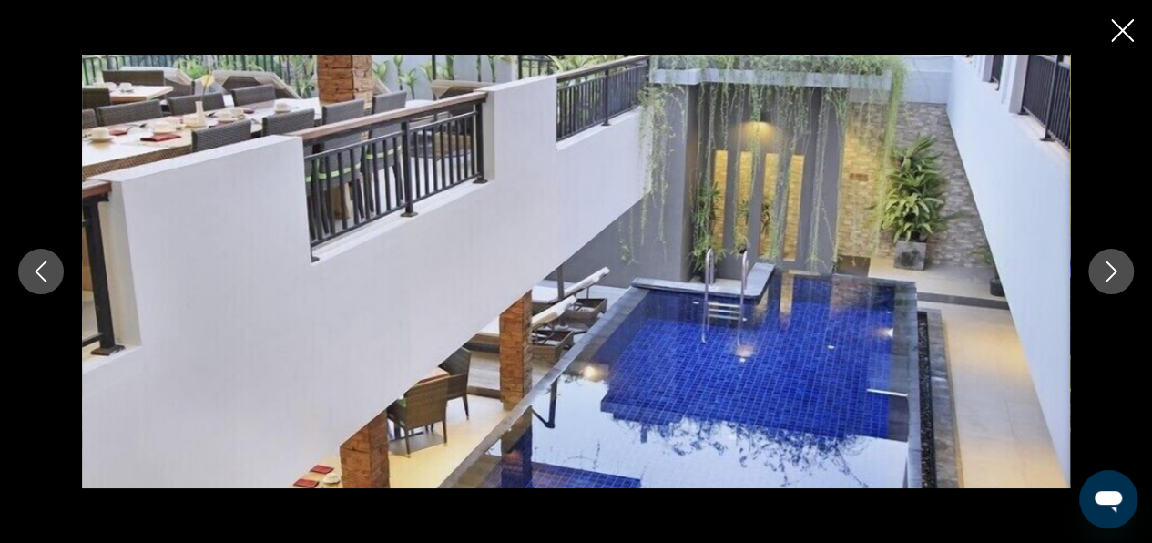
click at [1120, 274] on icon "Next image" at bounding box center [1111, 272] width 22 height 22
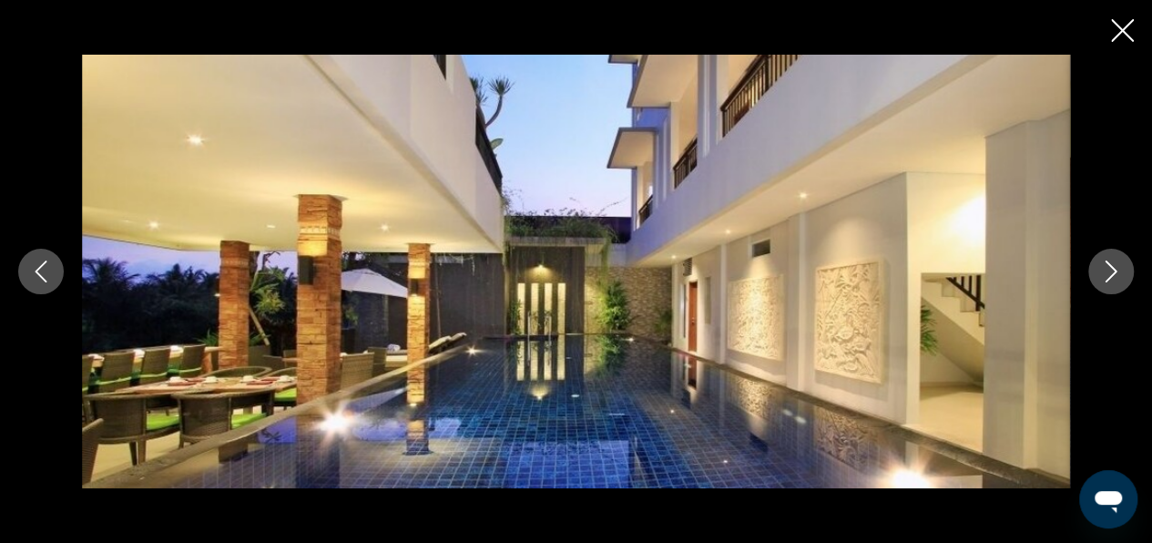
click at [1113, 267] on icon "Next image" at bounding box center [1111, 272] width 22 height 22
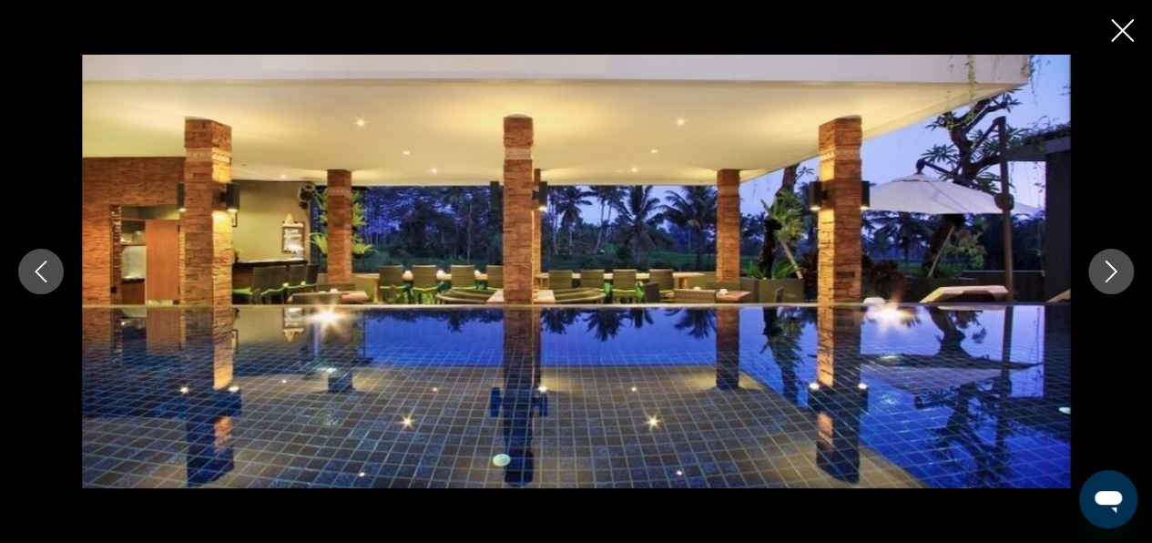
click at [1117, 279] on icon "Next image" at bounding box center [1111, 272] width 22 height 22
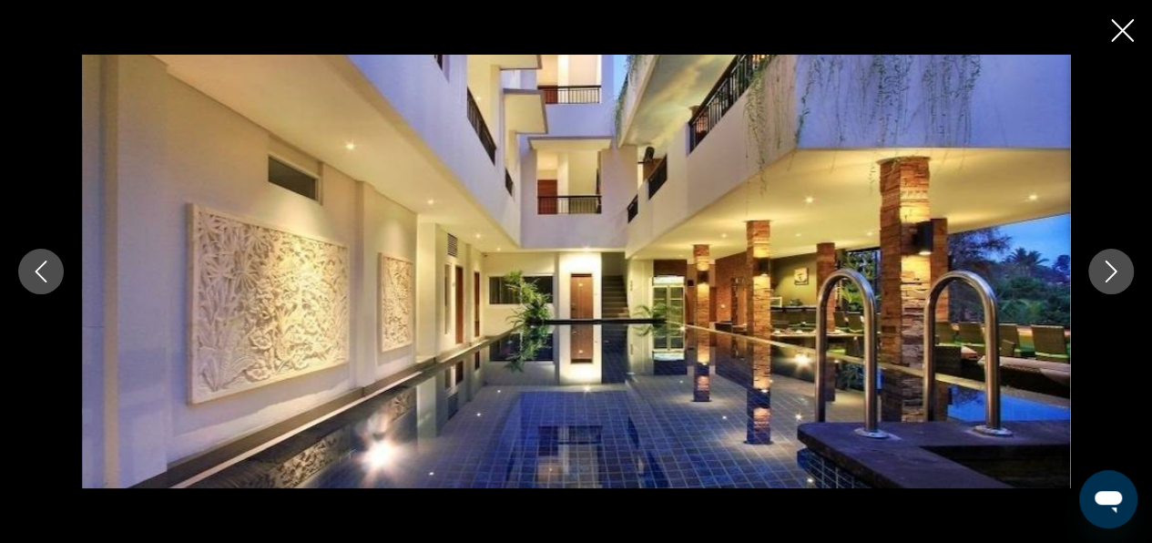
click at [1115, 274] on icon "Next image" at bounding box center [1111, 272] width 22 height 22
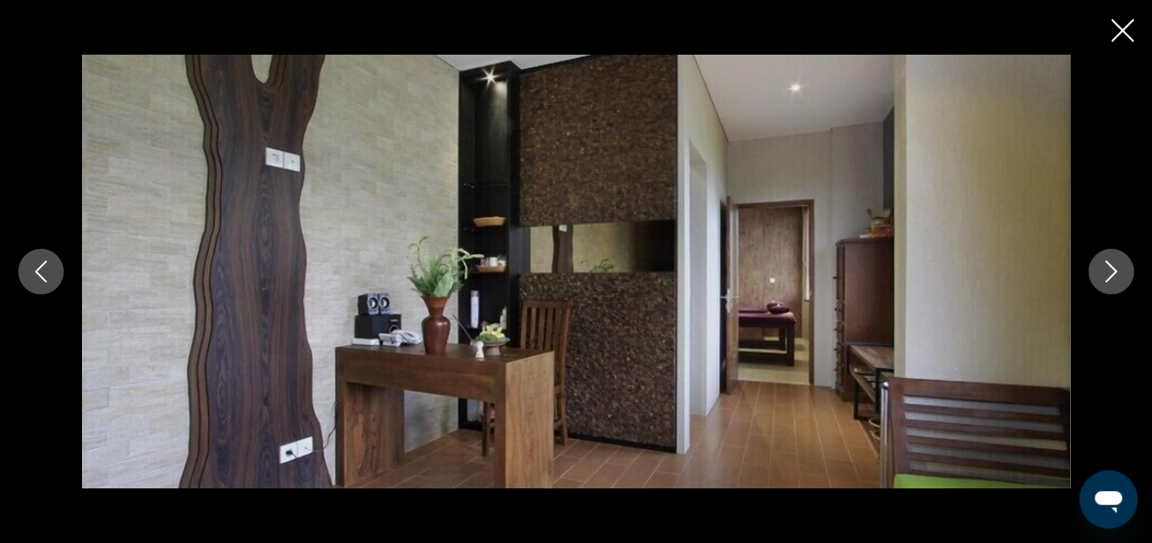
click at [1113, 274] on icon "Next image" at bounding box center [1112, 272] width 12 height 22
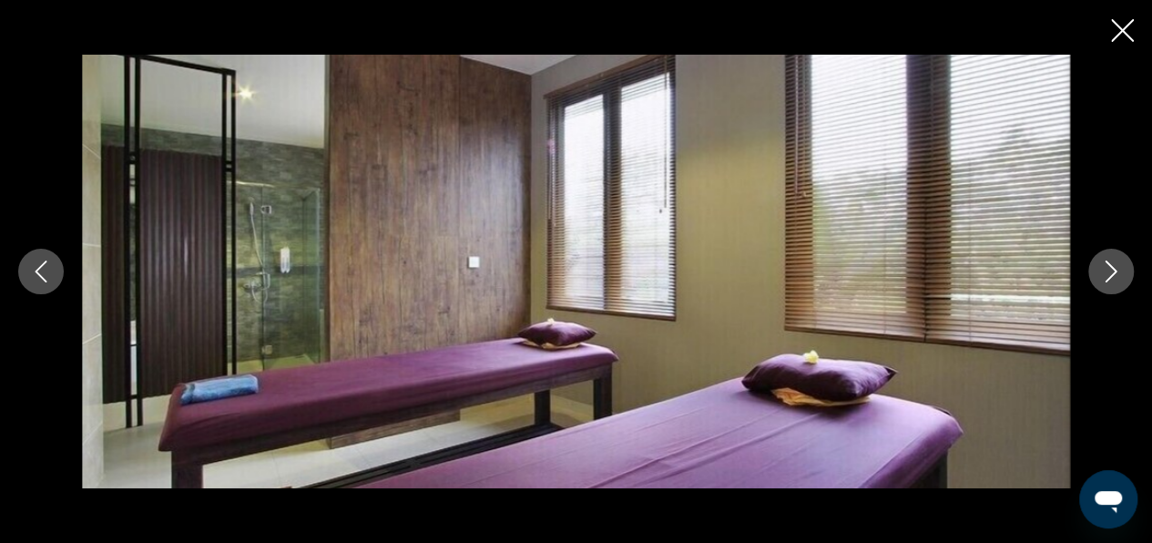
click at [1112, 274] on icon "Next image" at bounding box center [1112, 272] width 12 height 22
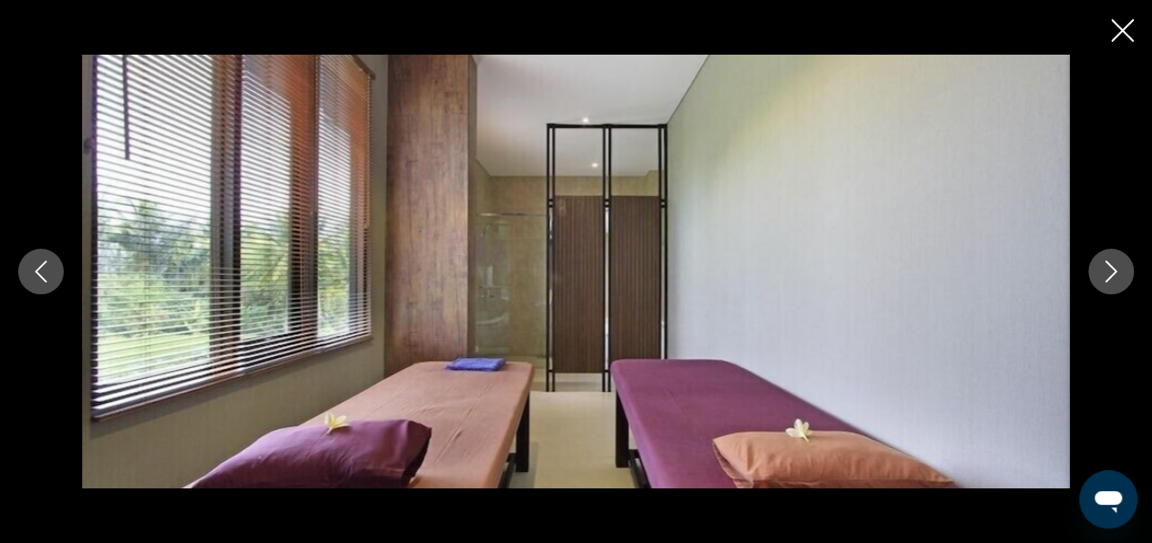
click at [1112, 274] on icon "Next image" at bounding box center [1112, 272] width 12 height 22
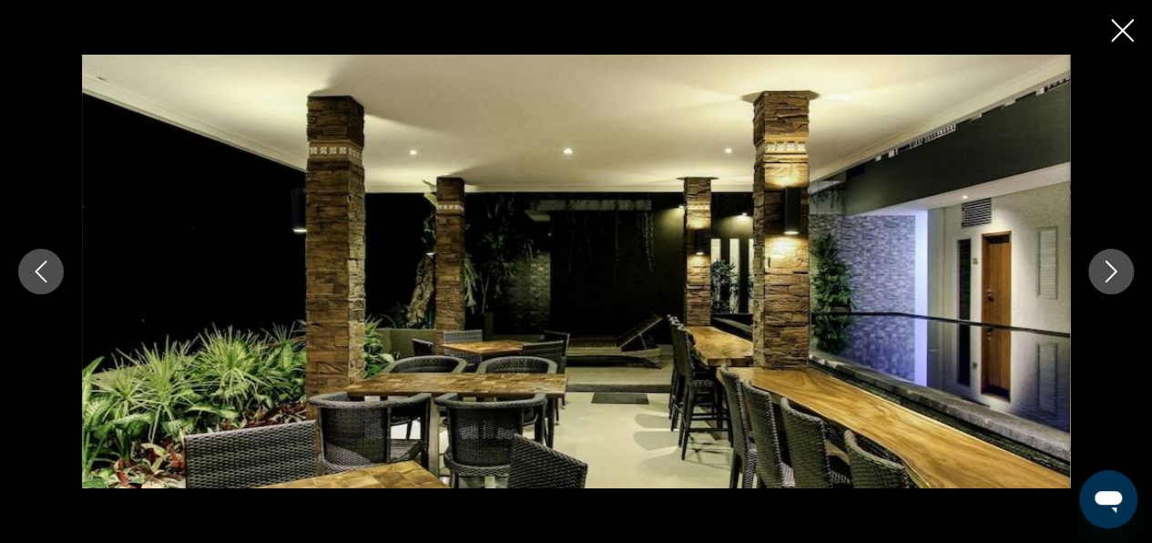
click at [1112, 274] on icon "Next image" at bounding box center [1112, 272] width 12 height 22
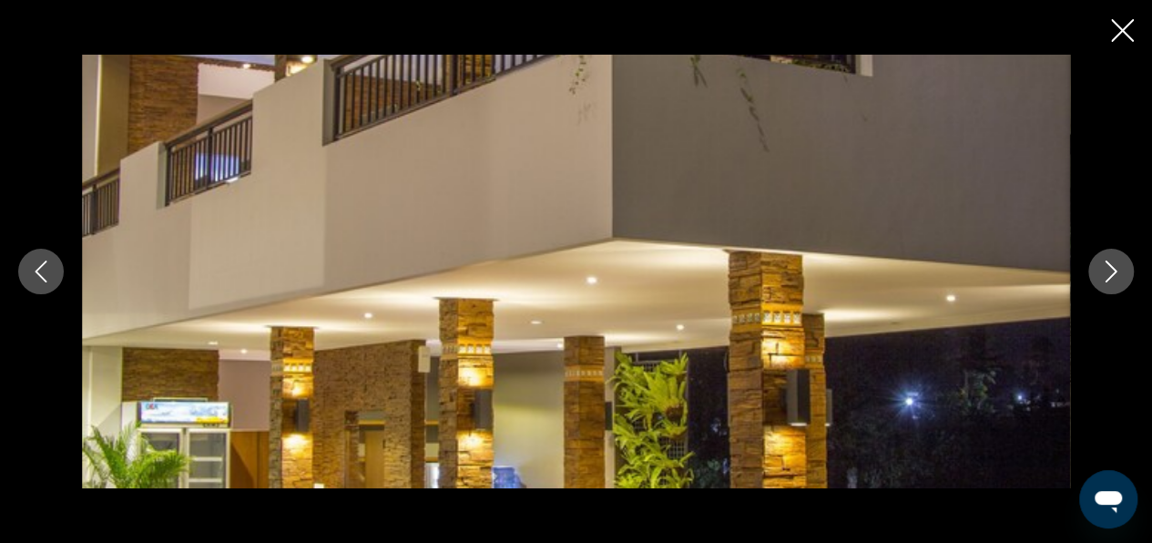
click at [1112, 274] on icon "Next image" at bounding box center [1112, 272] width 12 height 22
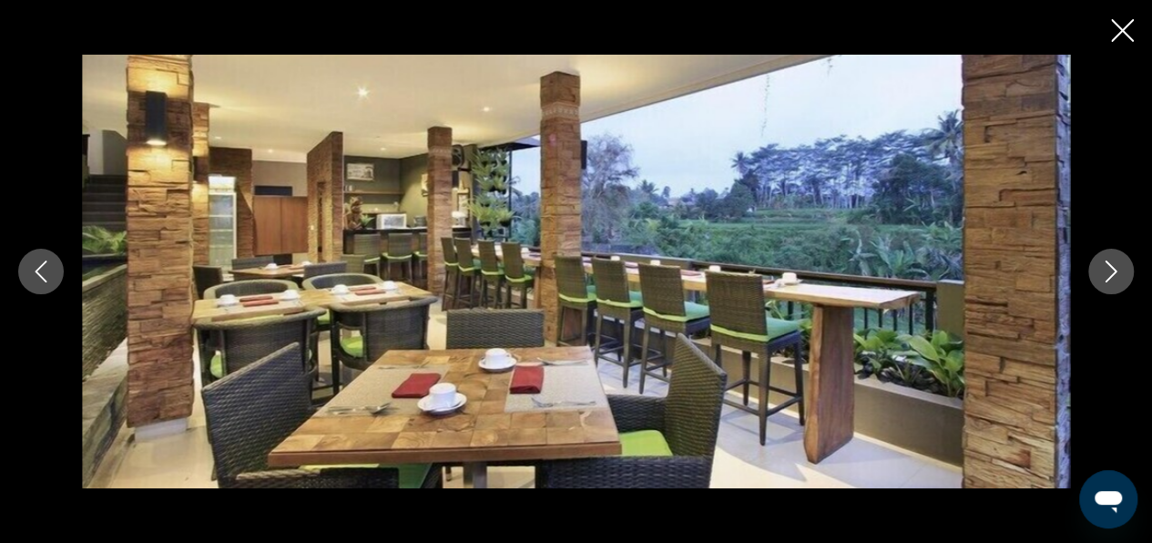
click at [1120, 276] on icon "Next image" at bounding box center [1111, 272] width 22 height 22
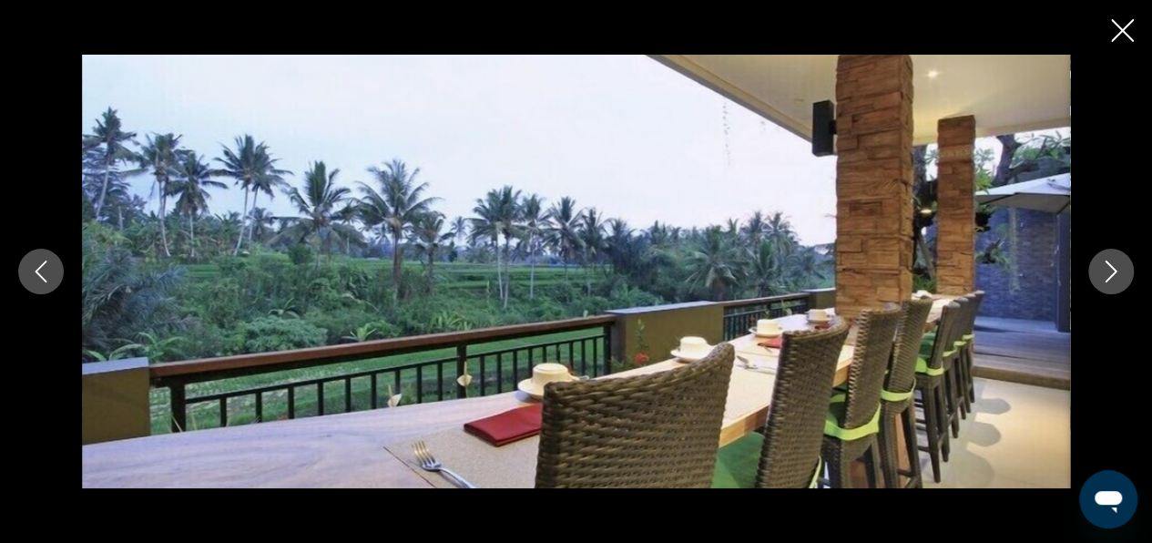
click at [1095, 290] on div "Main content" at bounding box center [576, 272] width 1152 height 435
click at [1110, 281] on icon "Next image" at bounding box center [1111, 272] width 22 height 22
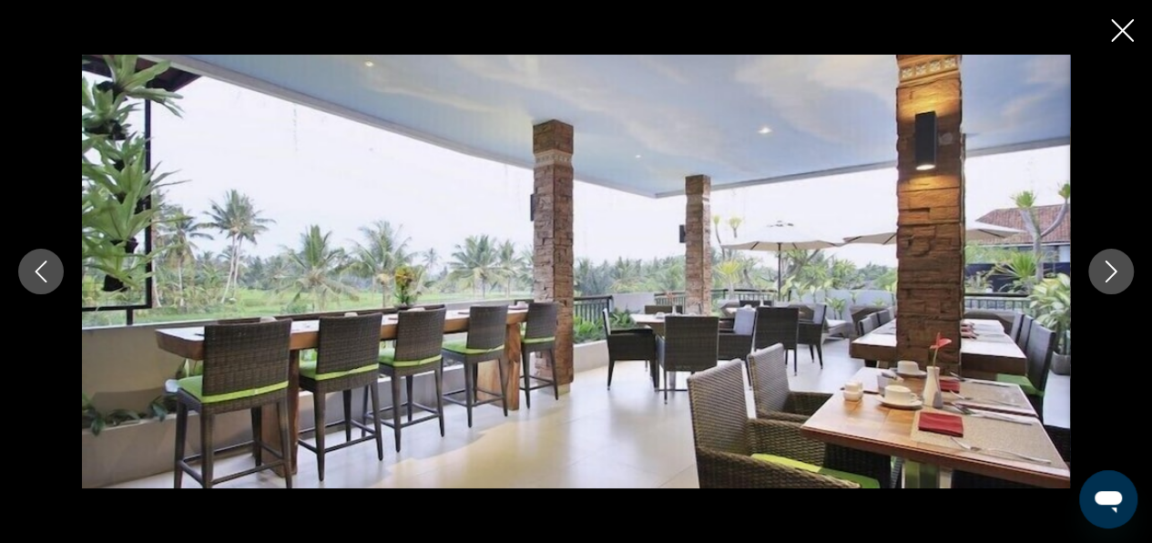
click at [1110, 281] on icon "Next image" at bounding box center [1111, 272] width 22 height 22
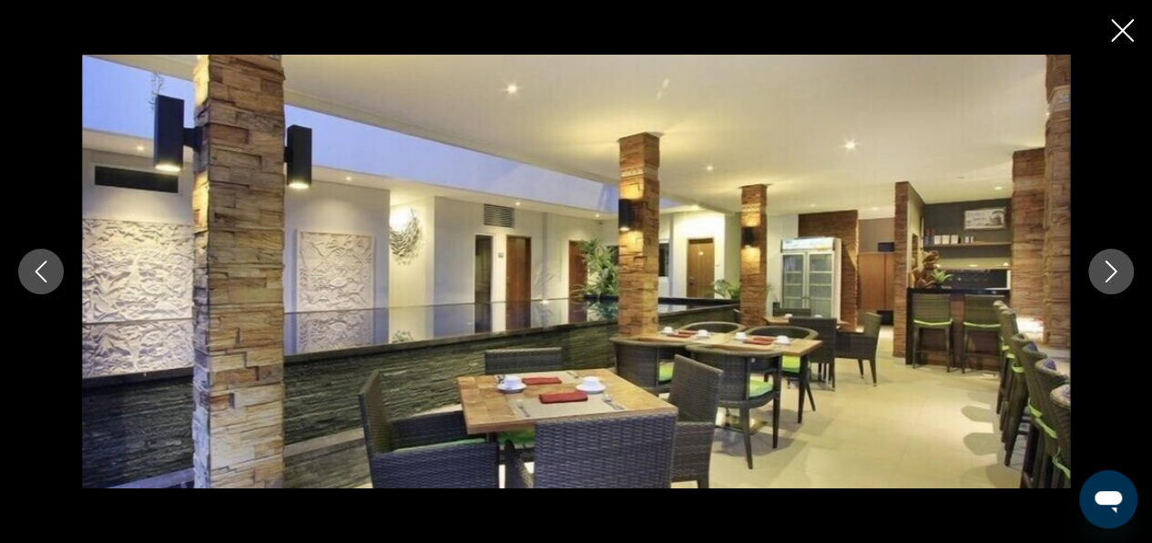
click at [1110, 281] on icon "Next image" at bounding box center [1111, 272] width 22 height 22
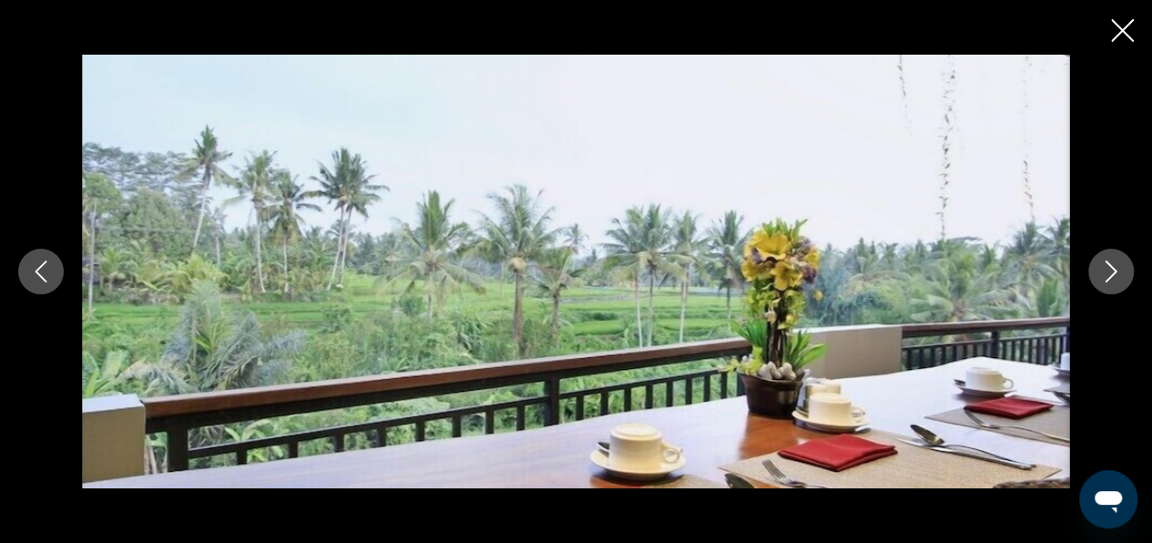
click at [1110, 281] on icon "Next image" at bounding box center [1111, 272] width 22 height 22
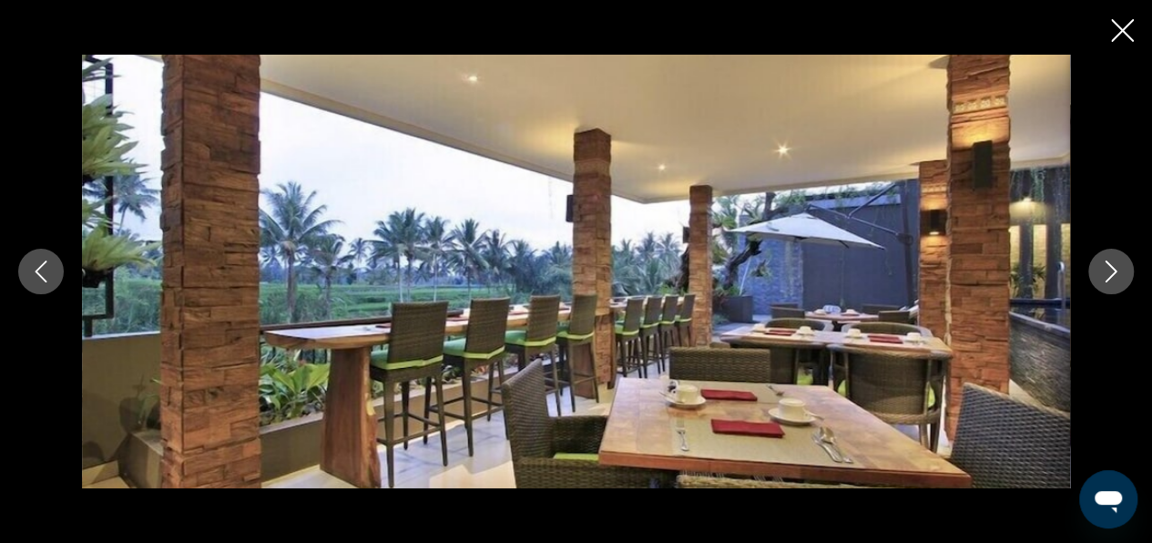
click at [1110, 281] on icon "Next image" at bounding box center [1111, 272] width 22 height 22
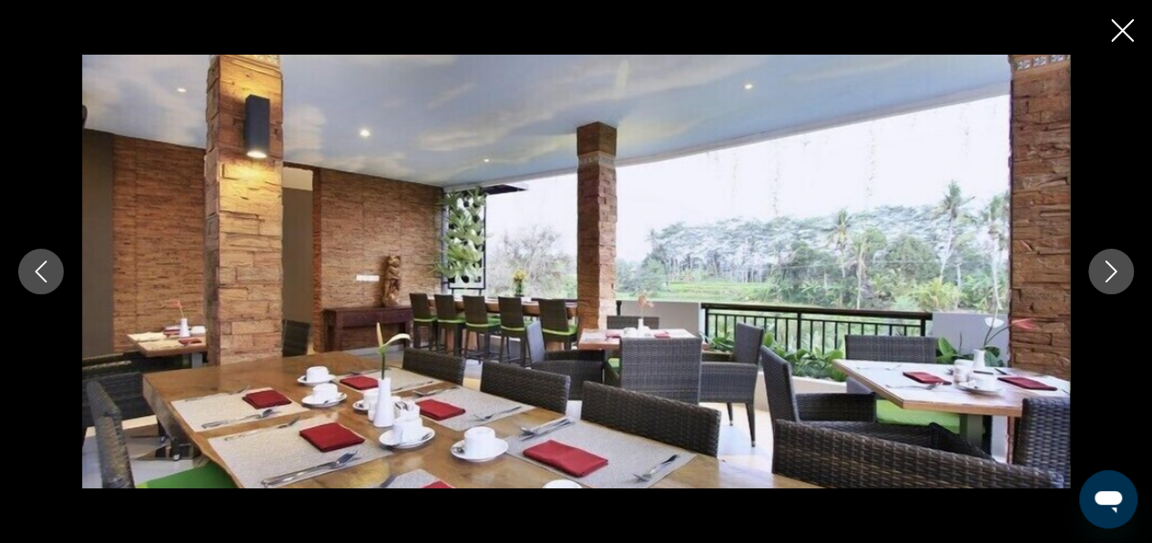
click at [1110, 281] on icon "Next image" at bounding box center [1111, 272] width 22 height 22
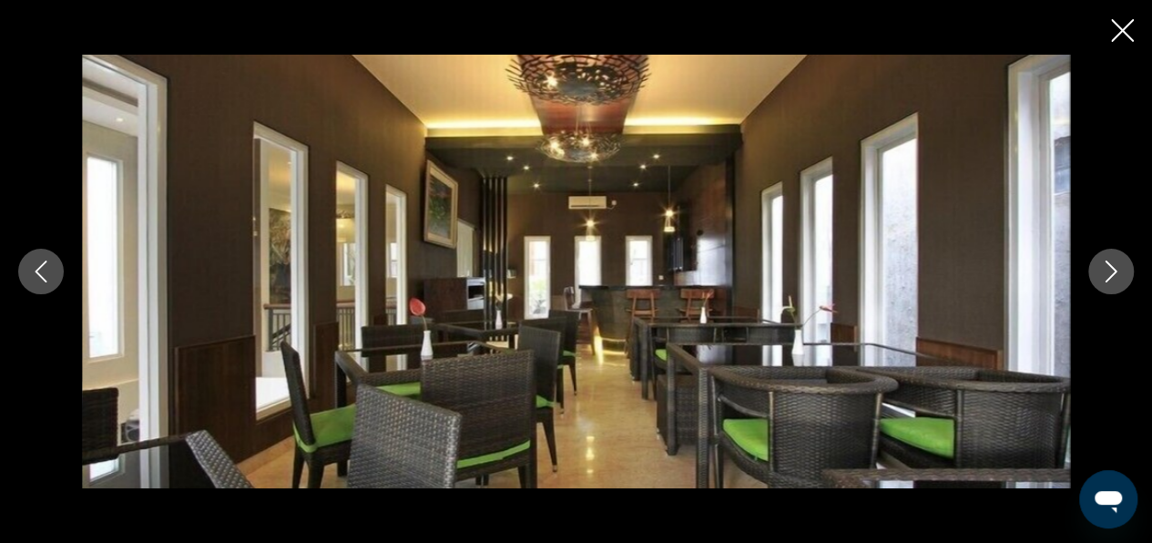
click at [1106, 32] on div "Main content" at bounding box center [576, 271] width 1152 height 543
click at [1124, 31] on icon "Close slideshow" at bounding box center [1122, 30] width 23 height 23
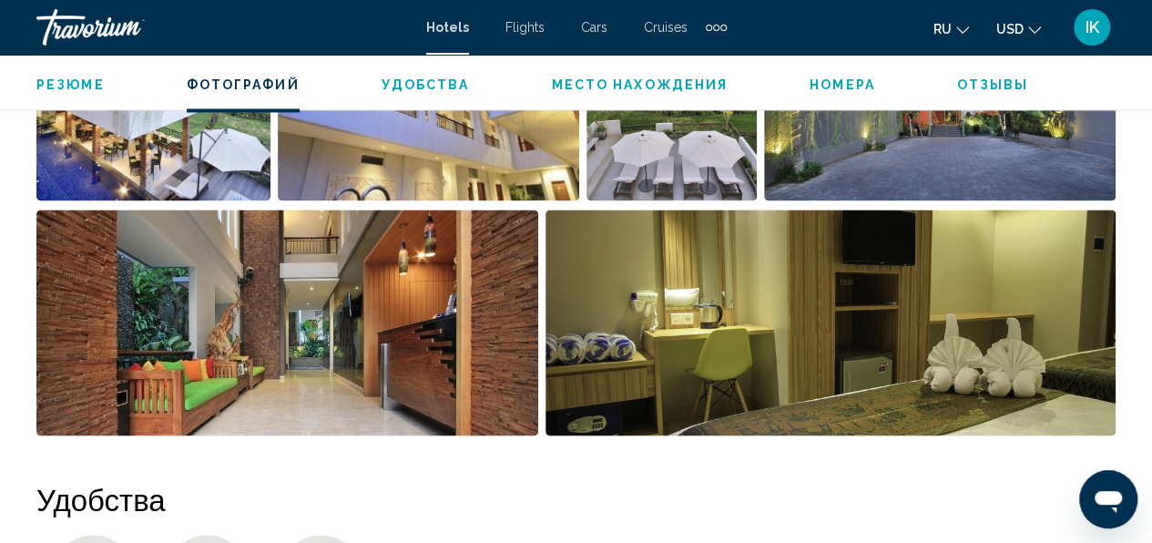
click at [713, 36] on div "Extra navigation items" at bounding box center [716, 27] width 21 height 27
click at [680, 62] on span "Activities" at bounding box center [686, 61] width 51 height 15
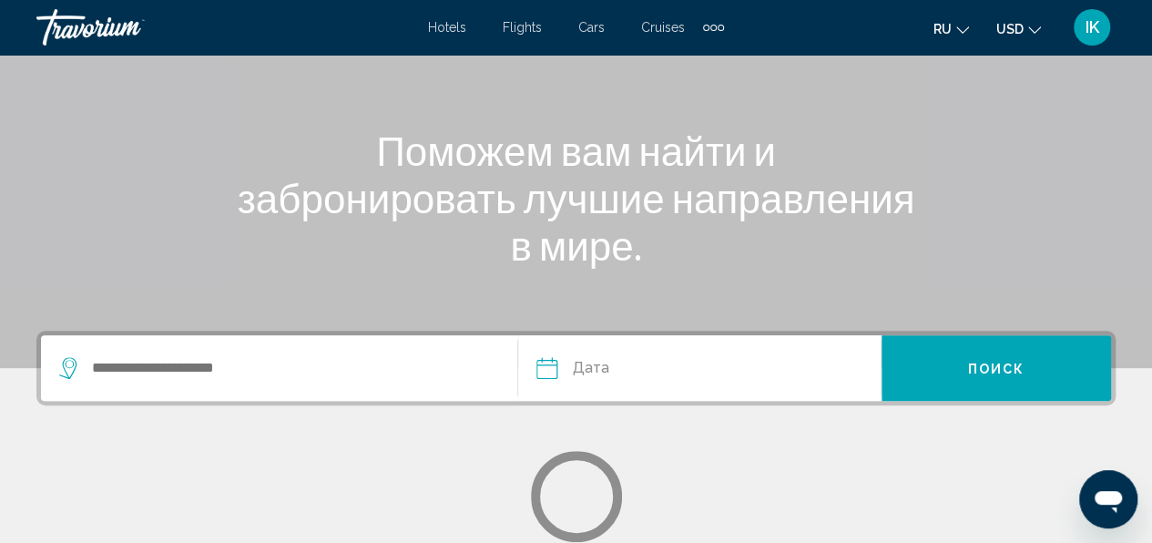
scroll to position [182, 0]
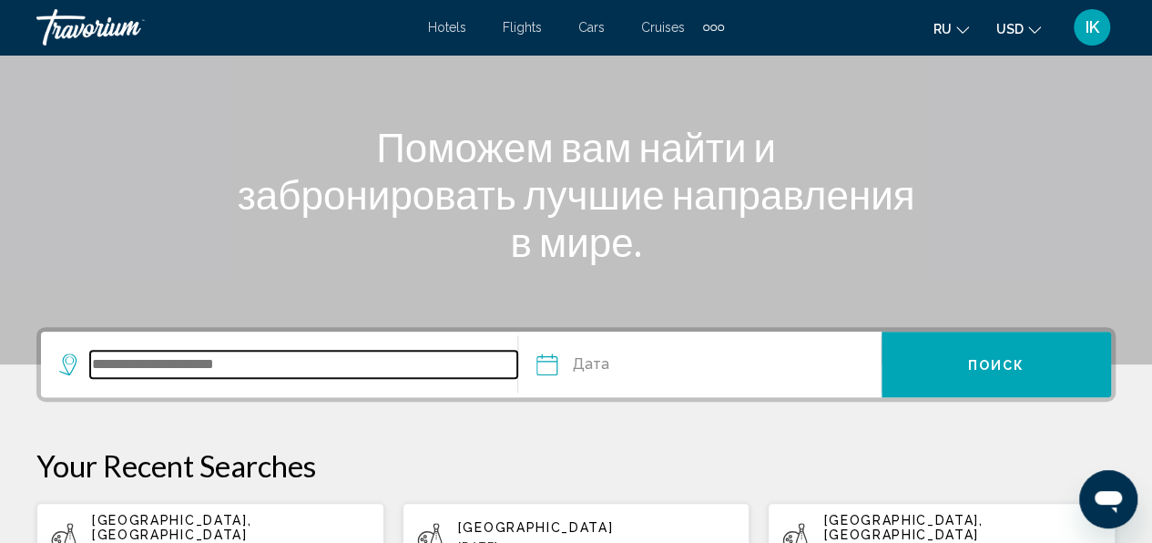
click at [122, 371] on input "Search widget" at bounding box center [303, 364] width 427 height 27
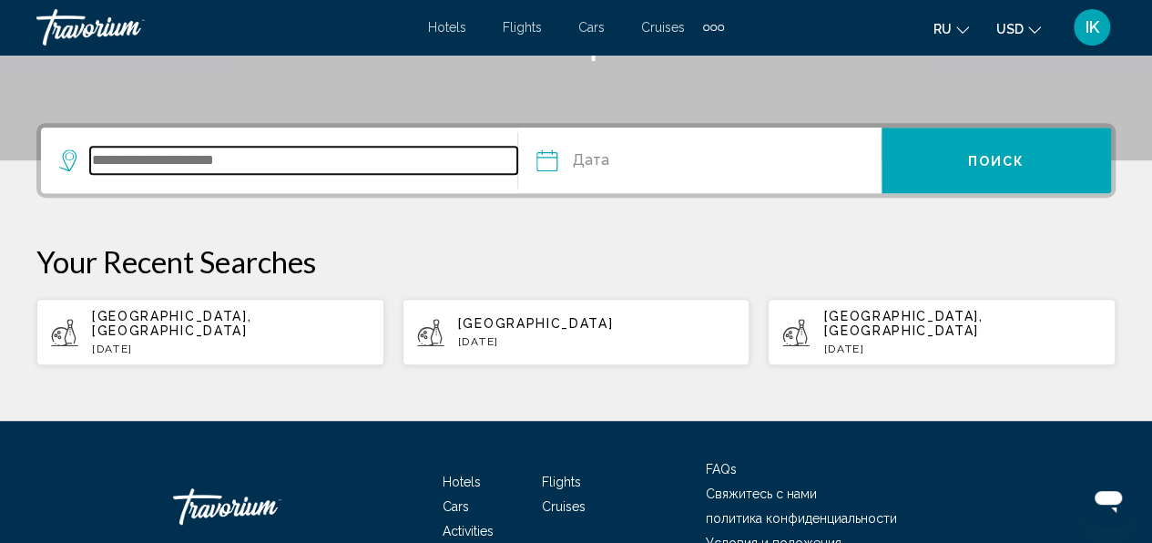
scroll to position [450, 0]
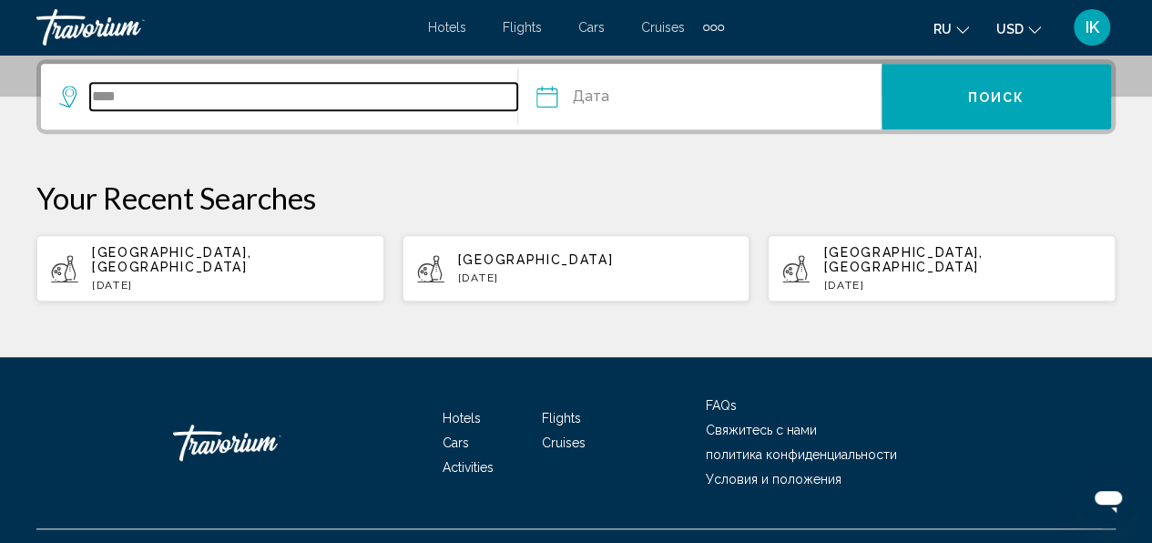
click at [153, 93] on input "****" at bounding box center [303, 96] width 427 height 27
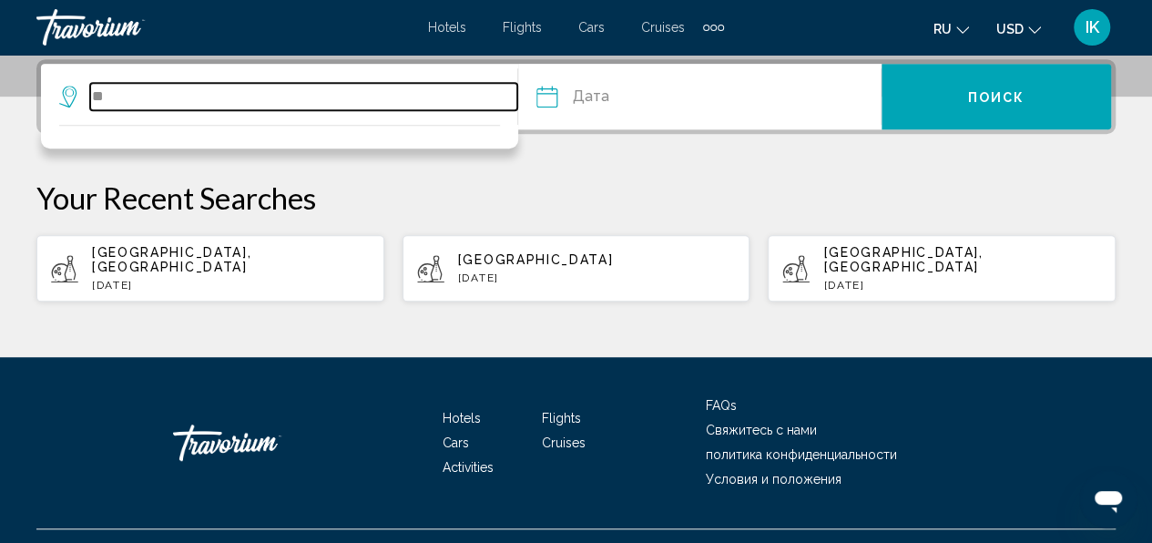
type input "*"
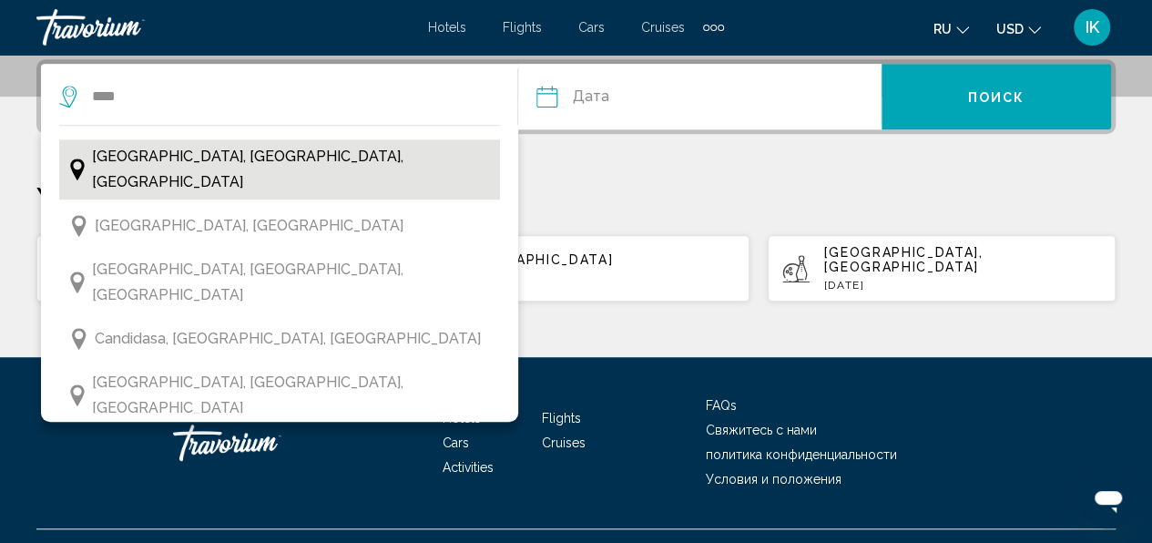
click at [131, 155] on span "[GEOGRAPHIC_DATA], [GEOGRAPHIC_DATA], [GEOGRAPHIC_DATA]" at bounding box center [292, 169] width 400 height 51
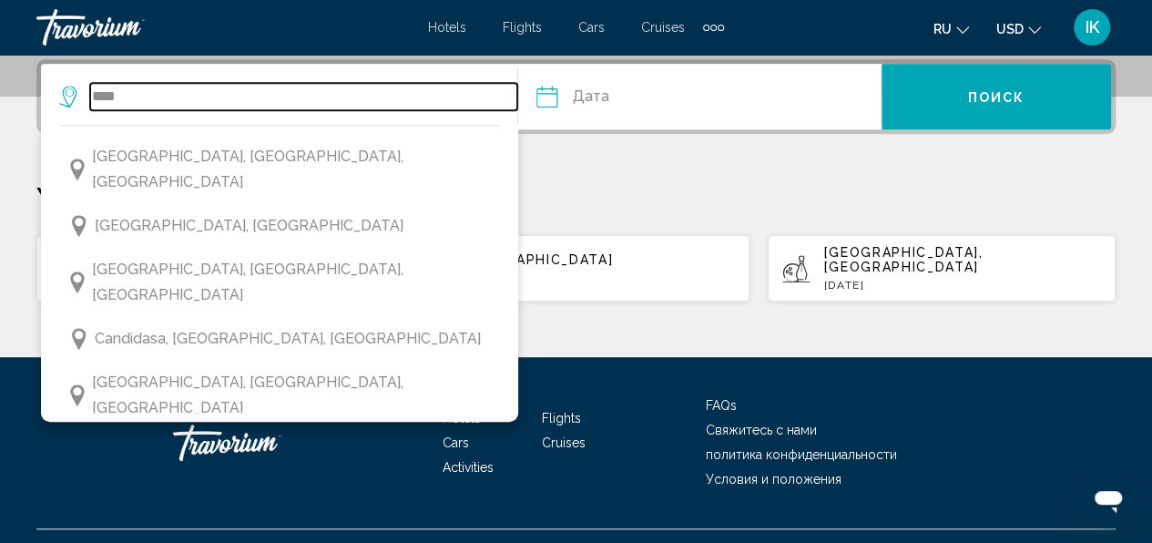
type input "**********"
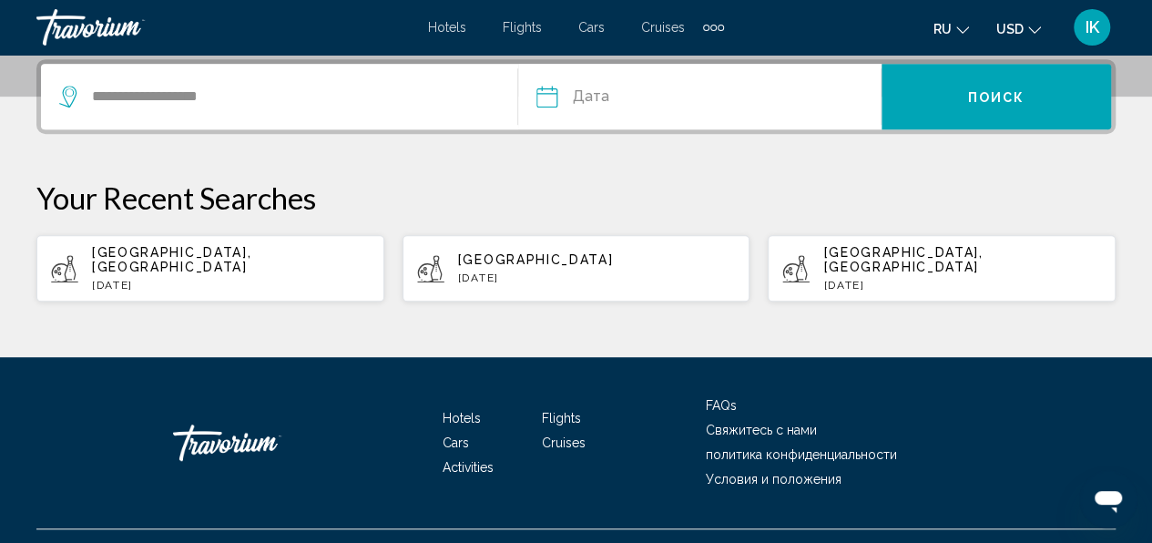
click at [547, 98] on input "Date" at bounding box center [621, 99] width 179 height 71
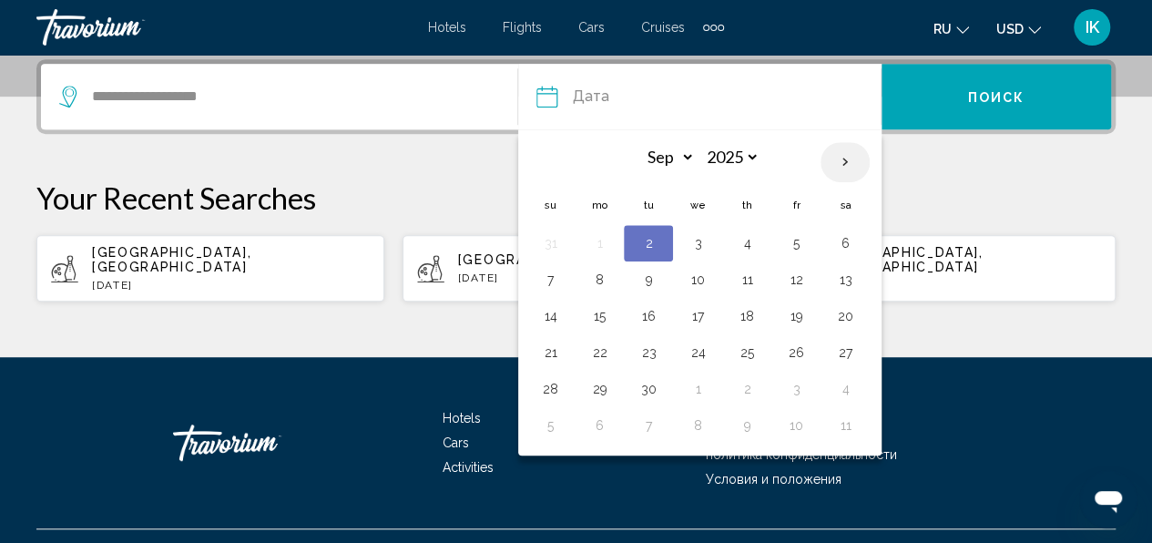
click at [840, 157] on th "Next month" at bounding box center [845, 162] width 49 height 40
select select "*"
click at [796, 275] on button "10" at bounding box center [796, 280] width 29 height 26
type input "**********"
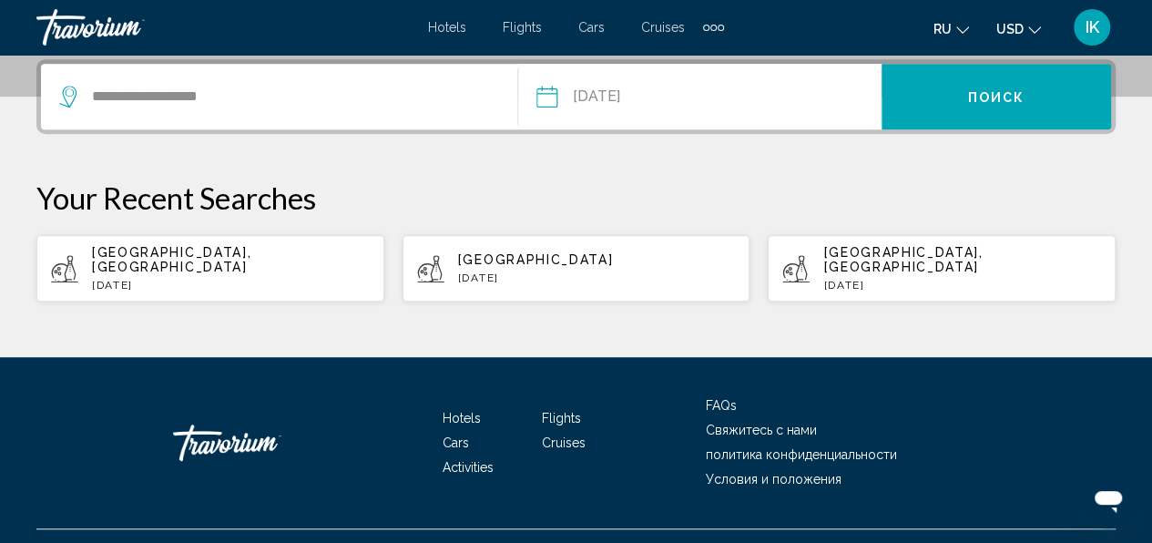
click at [997, 84] on button "Поиск" at bounding box center [997, 97] width 230 height 66
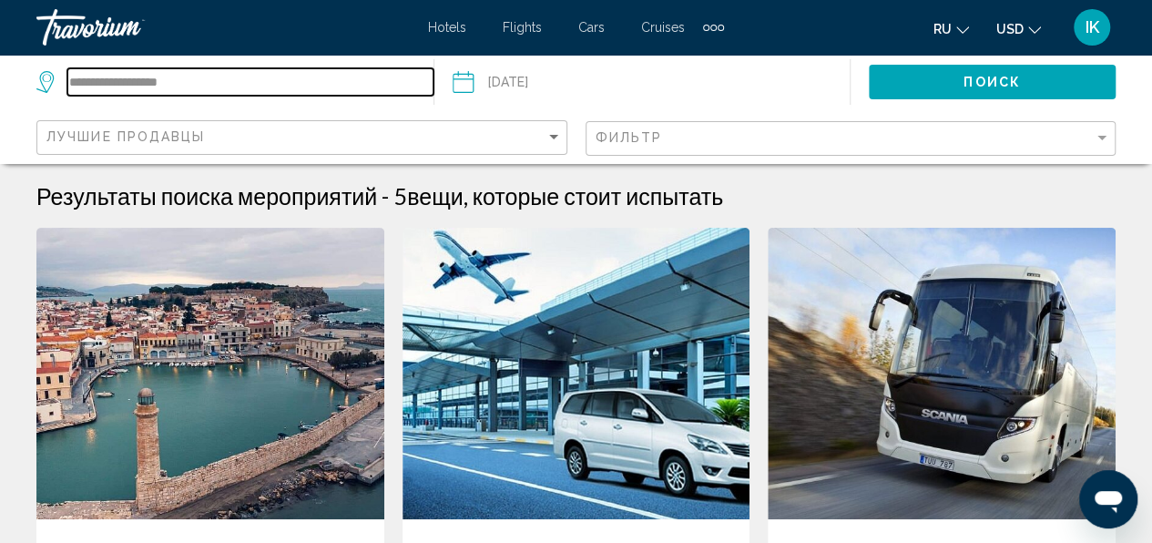
click at [182, 80] on input "**********" at bounding box center [250, 81] width 366 height 27
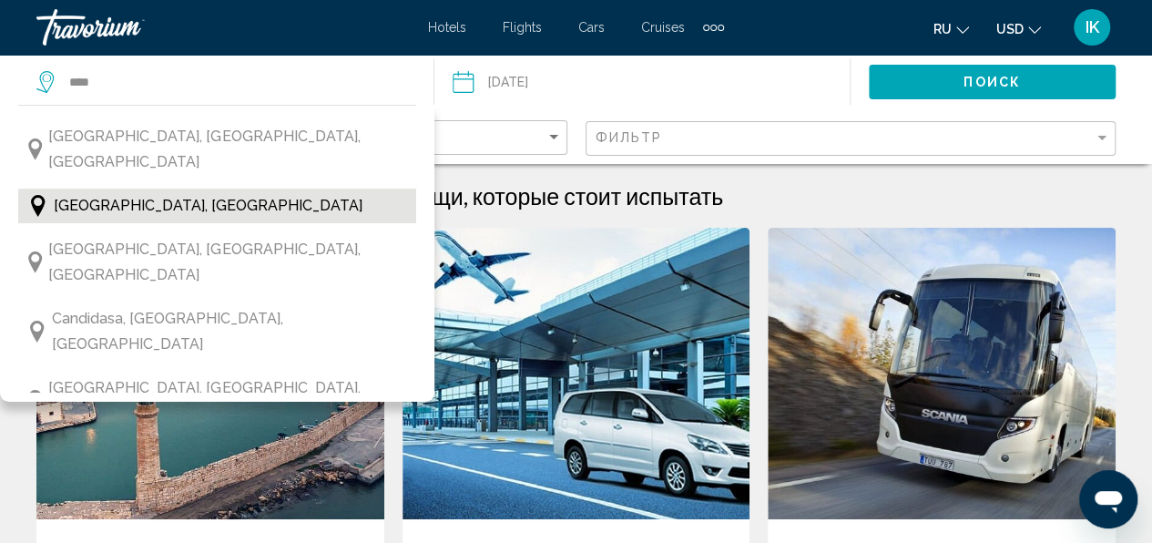
click at [97, 193] on span "[GEOGRAPHIC_DATA], [GEOGRAPHIC_DATA]" at bounding box center [208, 206] width 309 height 26
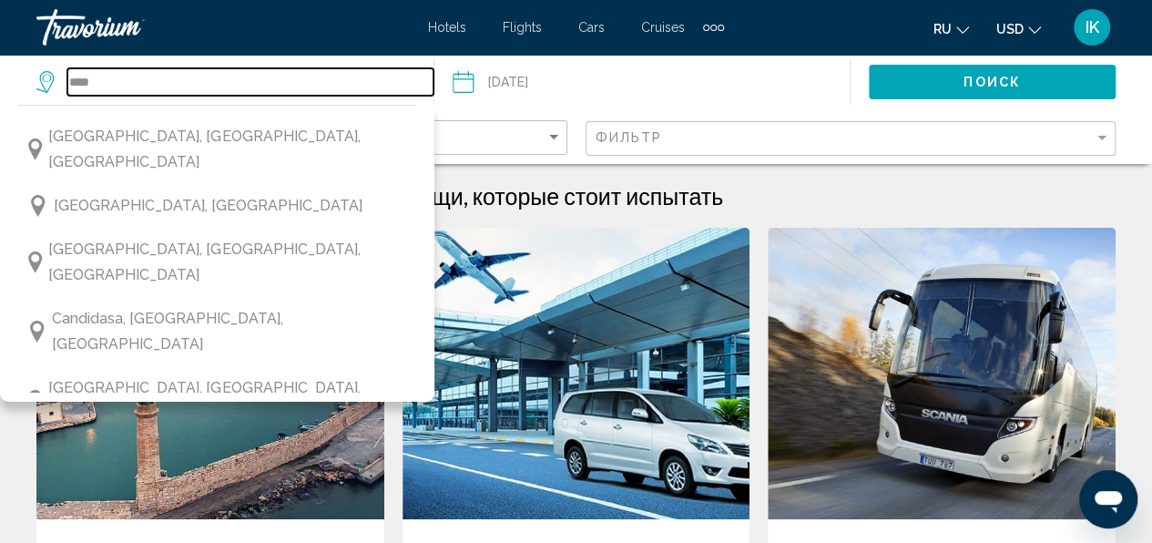
type input "**********"
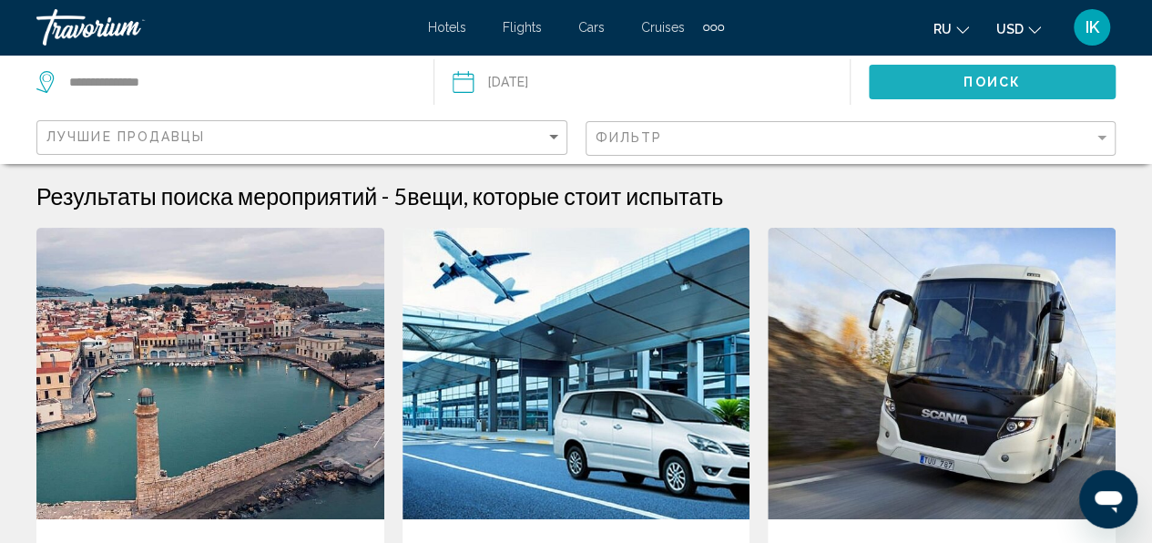
click at [999, 82] on span "Поиск" at bounding box center [992, 83] width 57 height 15
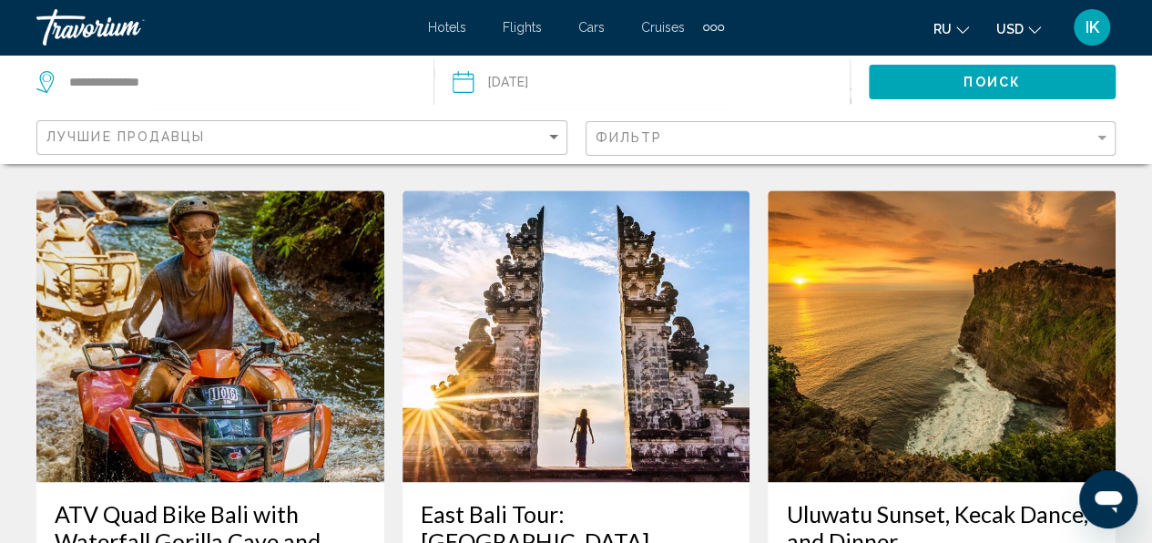
scroll to position [1002, 0]
